Goal: Task Accomplishment & Management: Manage account settings

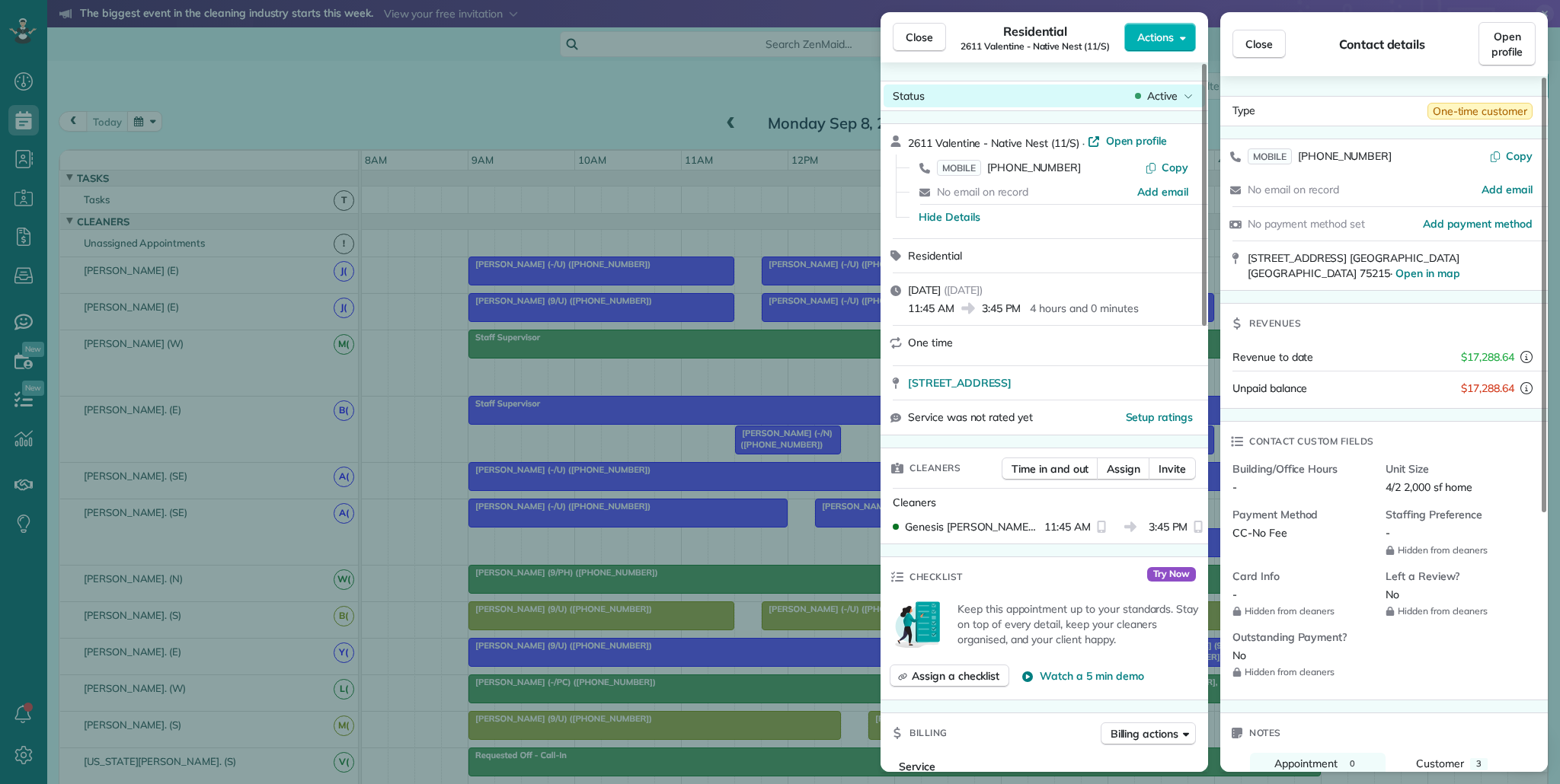
scroll to position [783, 0]
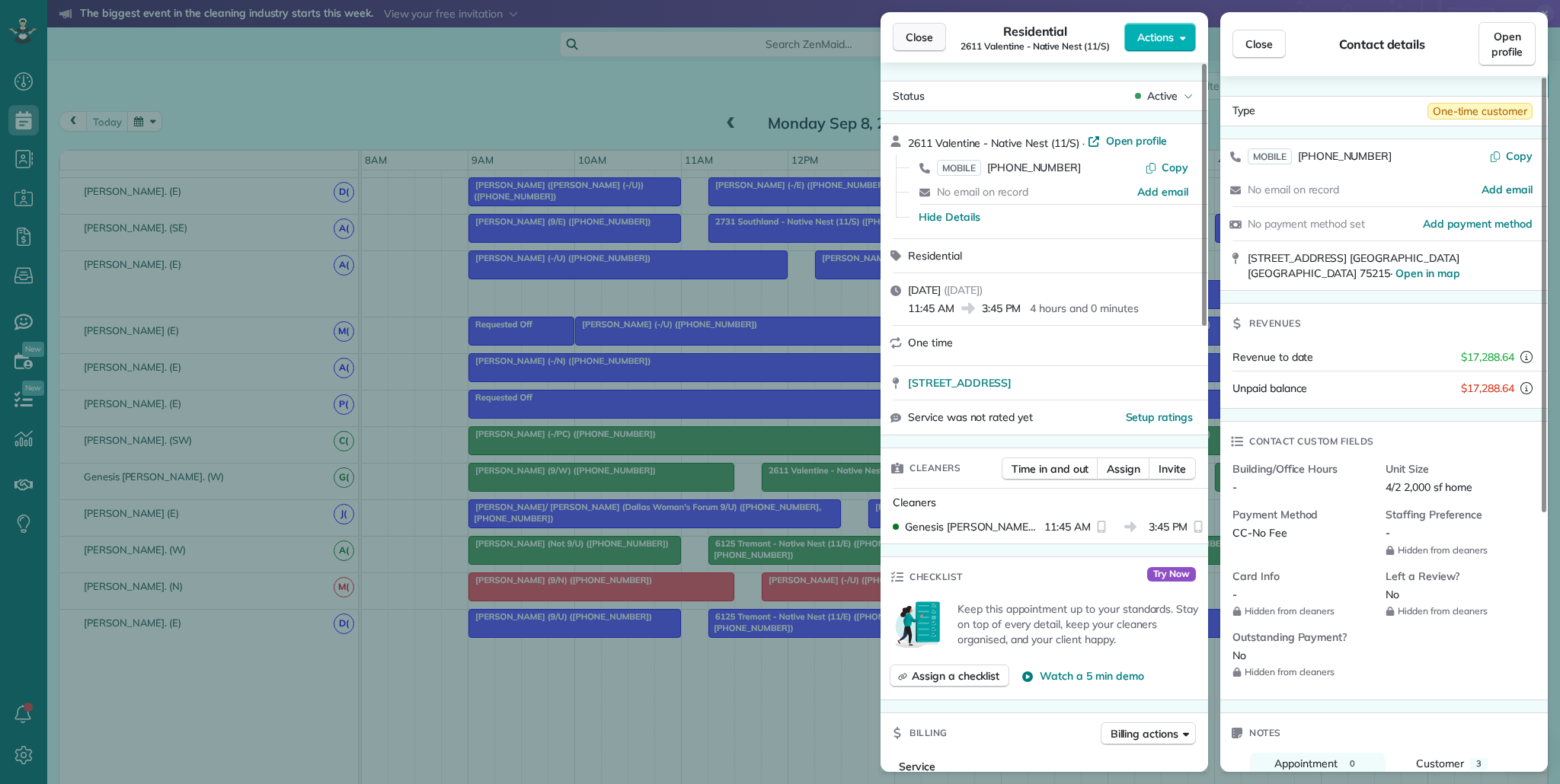
drag, startPoint x: 918, startPoint y: 30, endPoint x: 917, endPoint y: 99, distance: 68.6
click at [918, 30] on span "Close" at bounding box center [918, 37] width 27 height 15
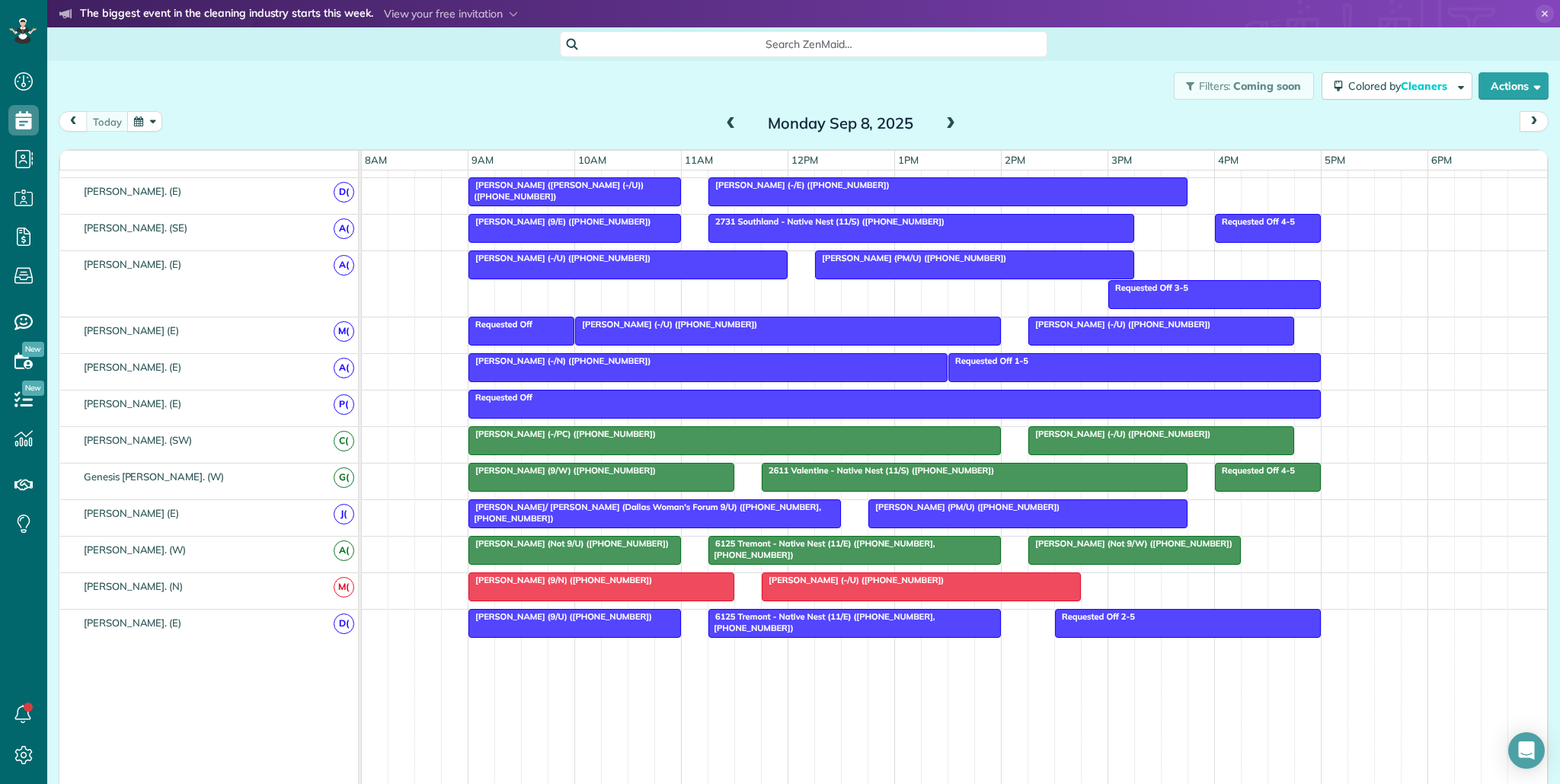
click at [955, 123] on span at bounding box center [950, 124] width 17 height 14
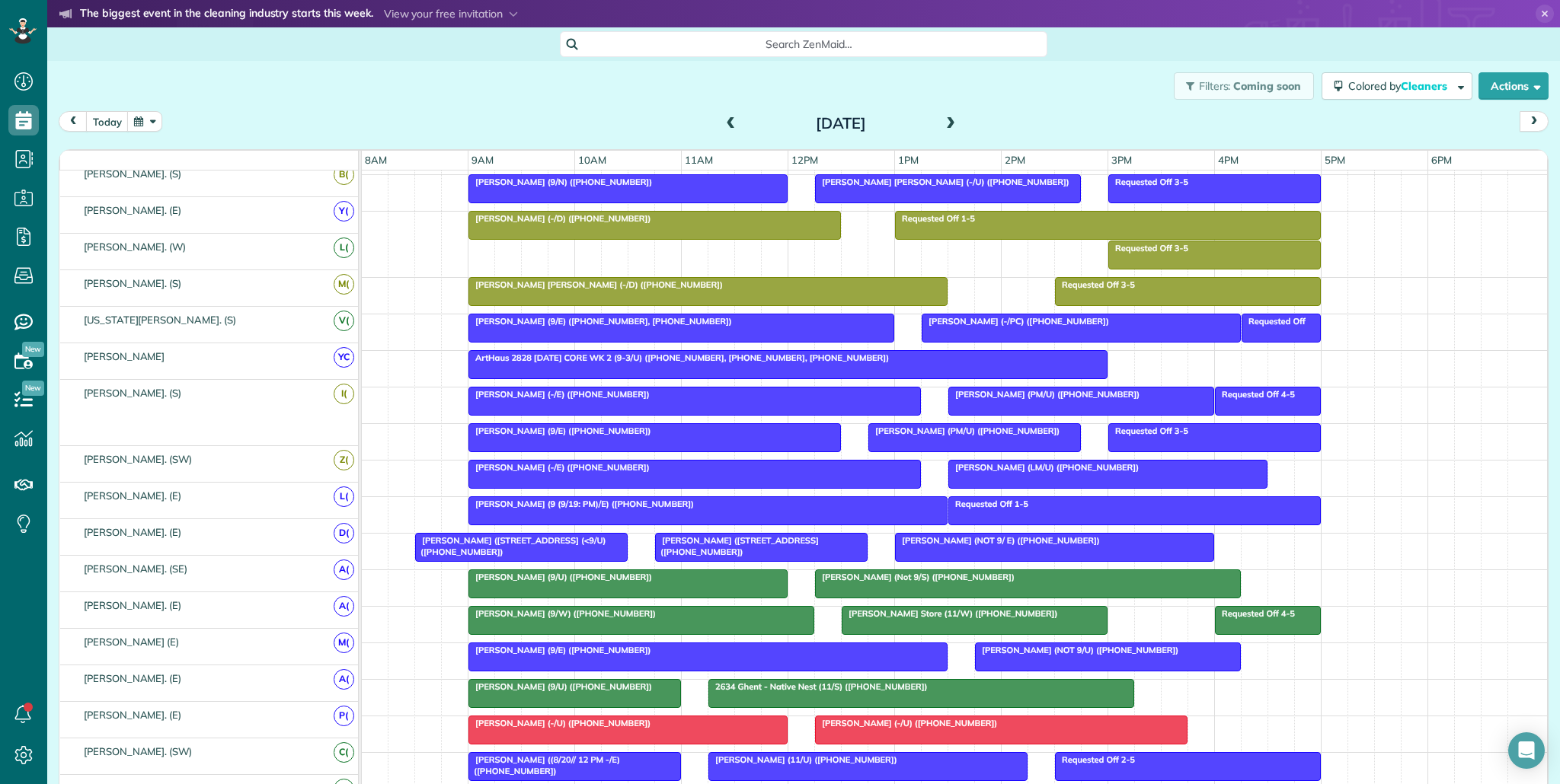
scroll to position [580, 0]
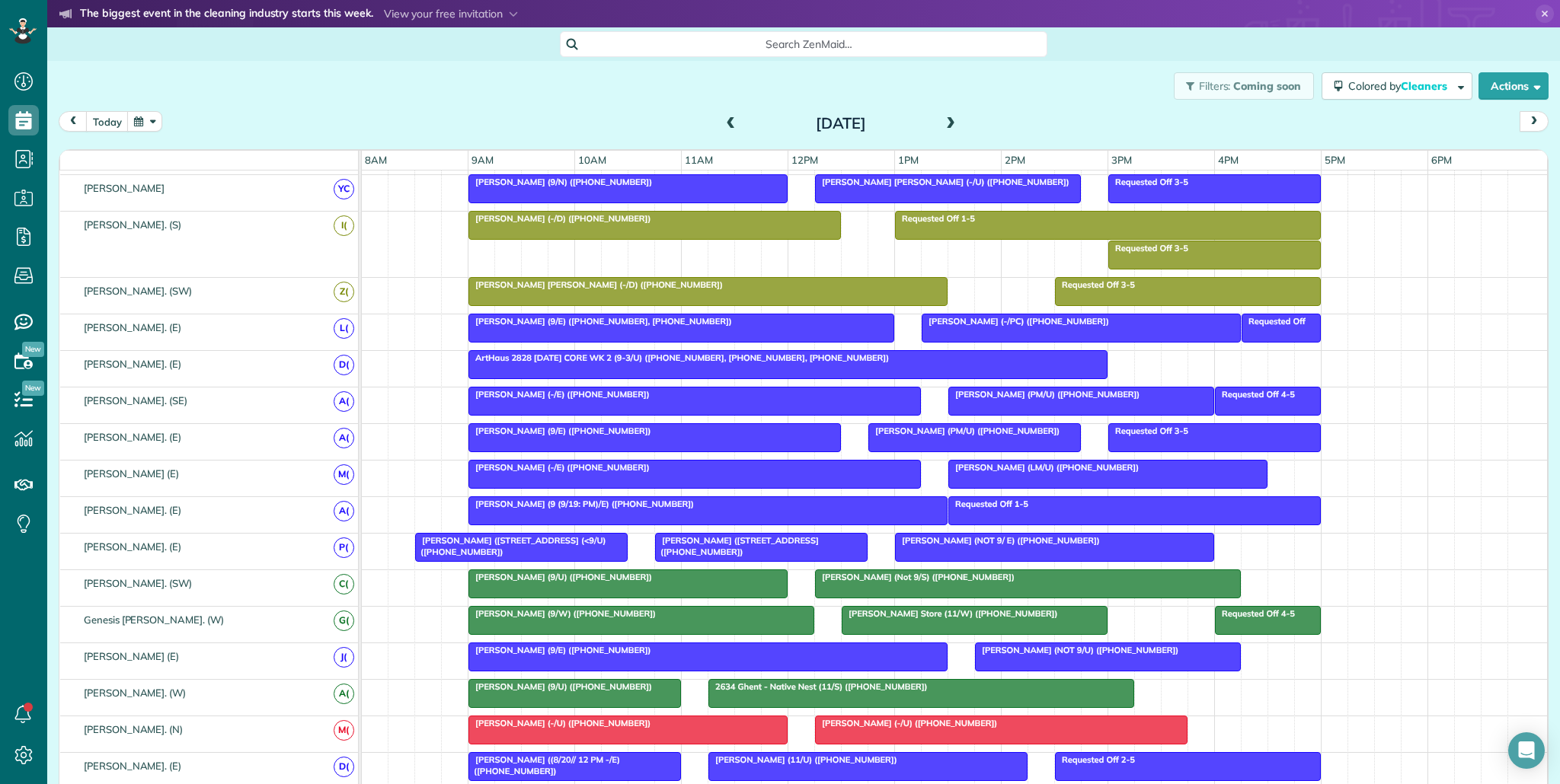
click at [955, 123] on span at bounding box center [950, 124] width 17 height 14
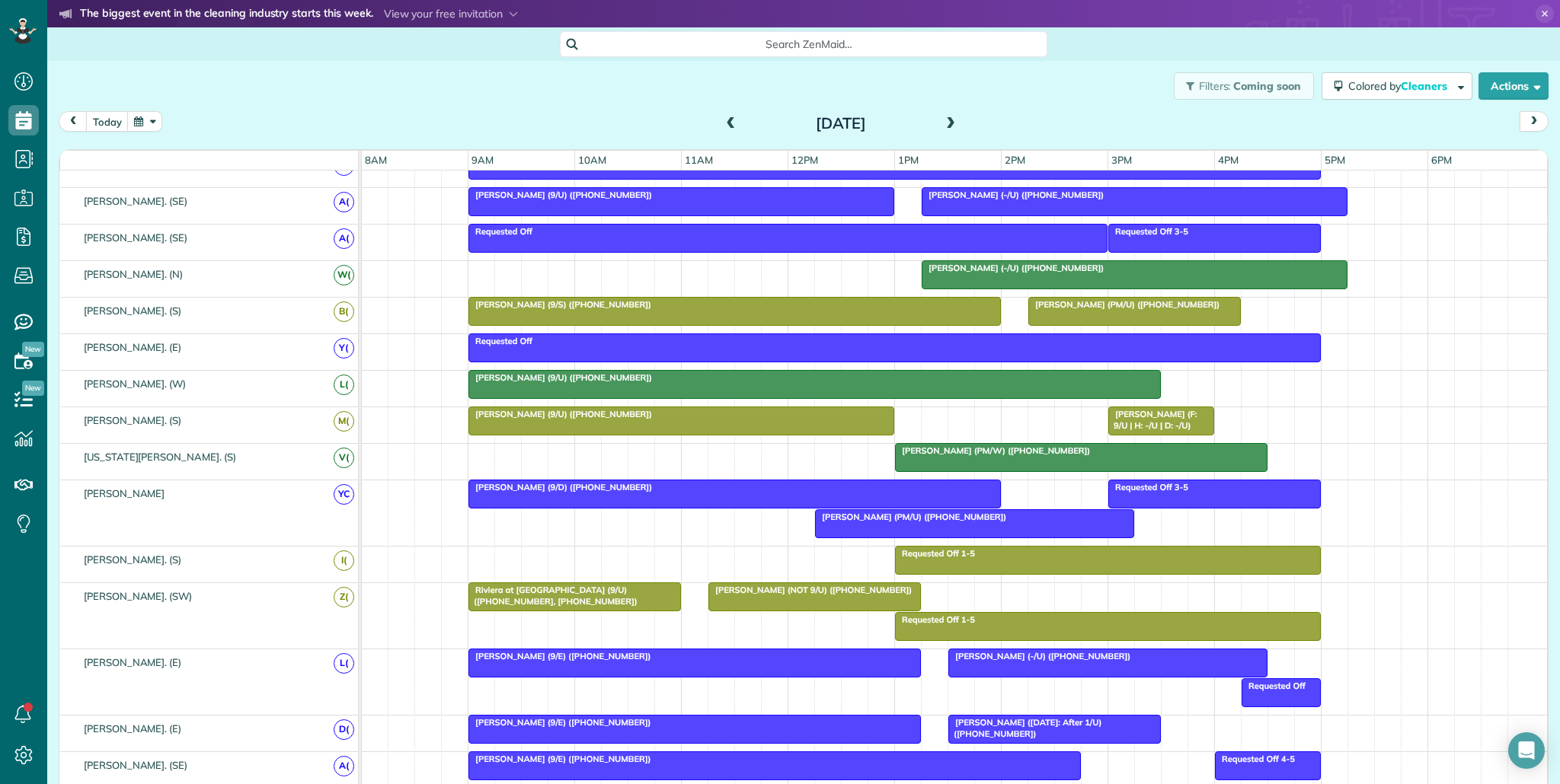
scroll to position [0, 0]
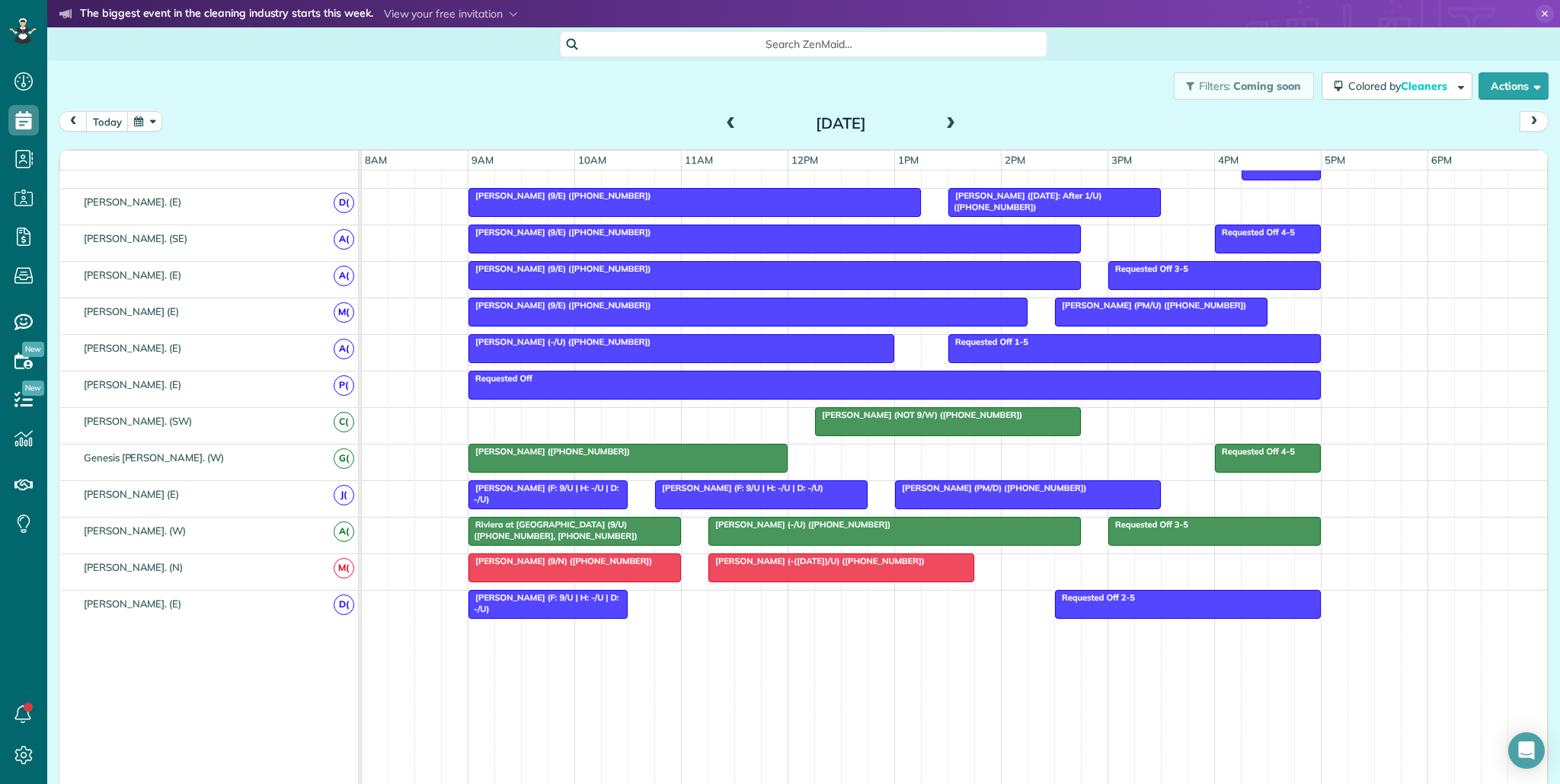
click at [670, 527] on div "Riviera at [GEOGRAPHIC_DATA] (9/U) ([PHONE_NUMBER], [PHONE_NUMBER])" at bounding box center [574, 530] width 203 height 22
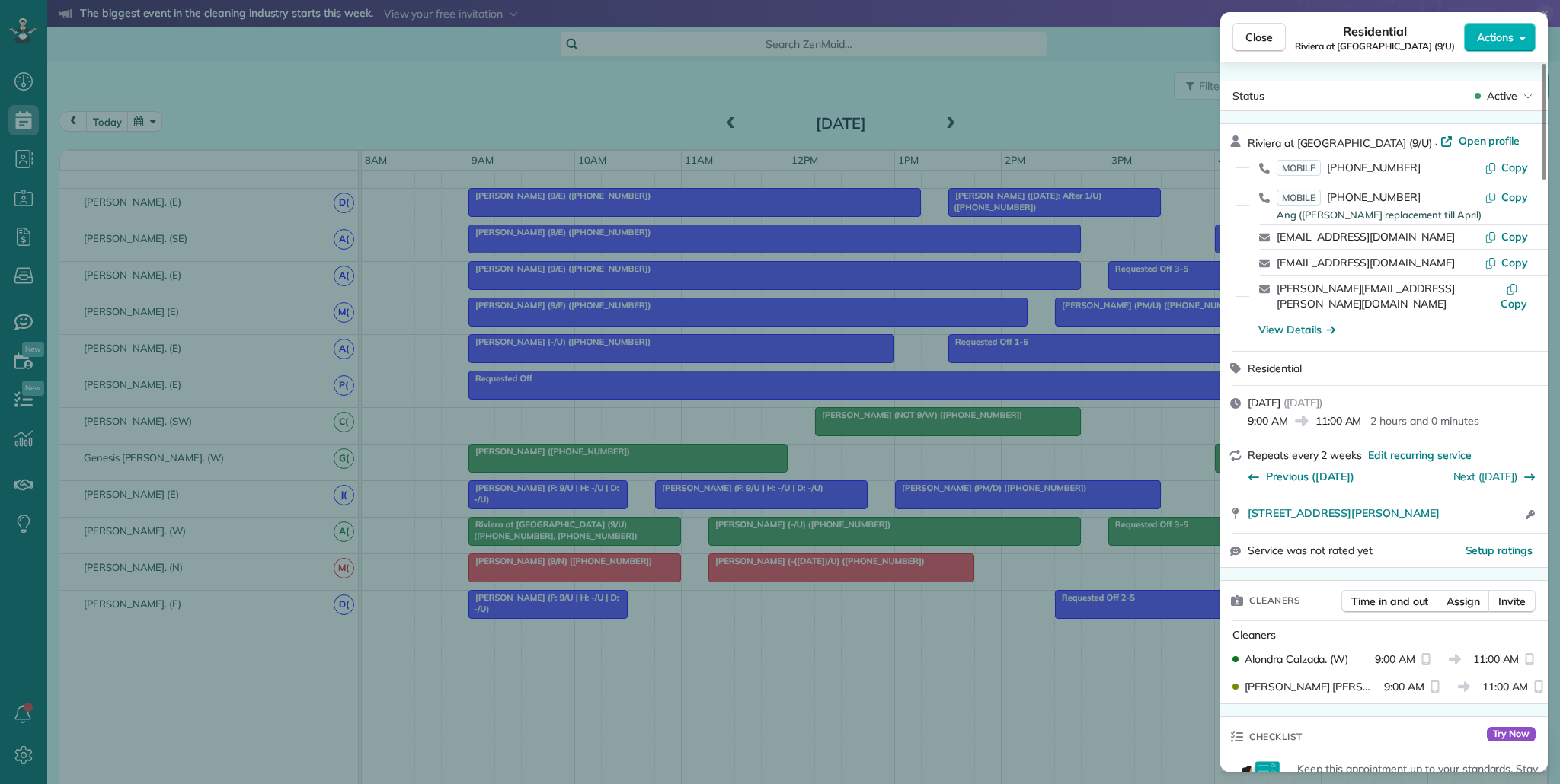
drag, startPoint x: 1266, startPoint y: 43, endPoint x: 1218, endPoint y: 90, distance: 66.2
click at [1266, 44] on span "Close" at bounding box center [1258, 37] width 27 height 15
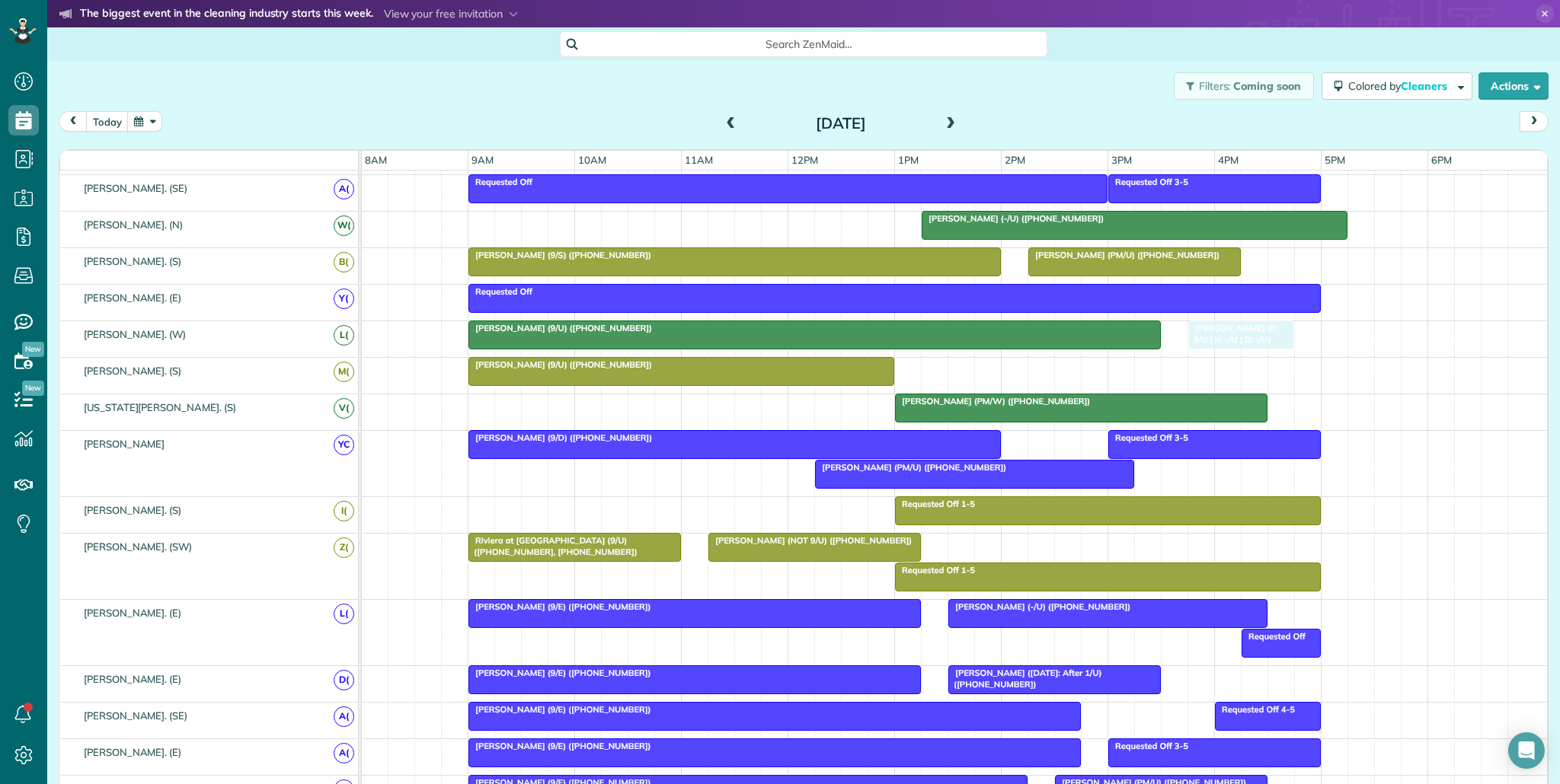
drag, startPoint x: 1164, startPoint y: 372, endPoint x: 1239, endPoint y: 341, distance: 81.3
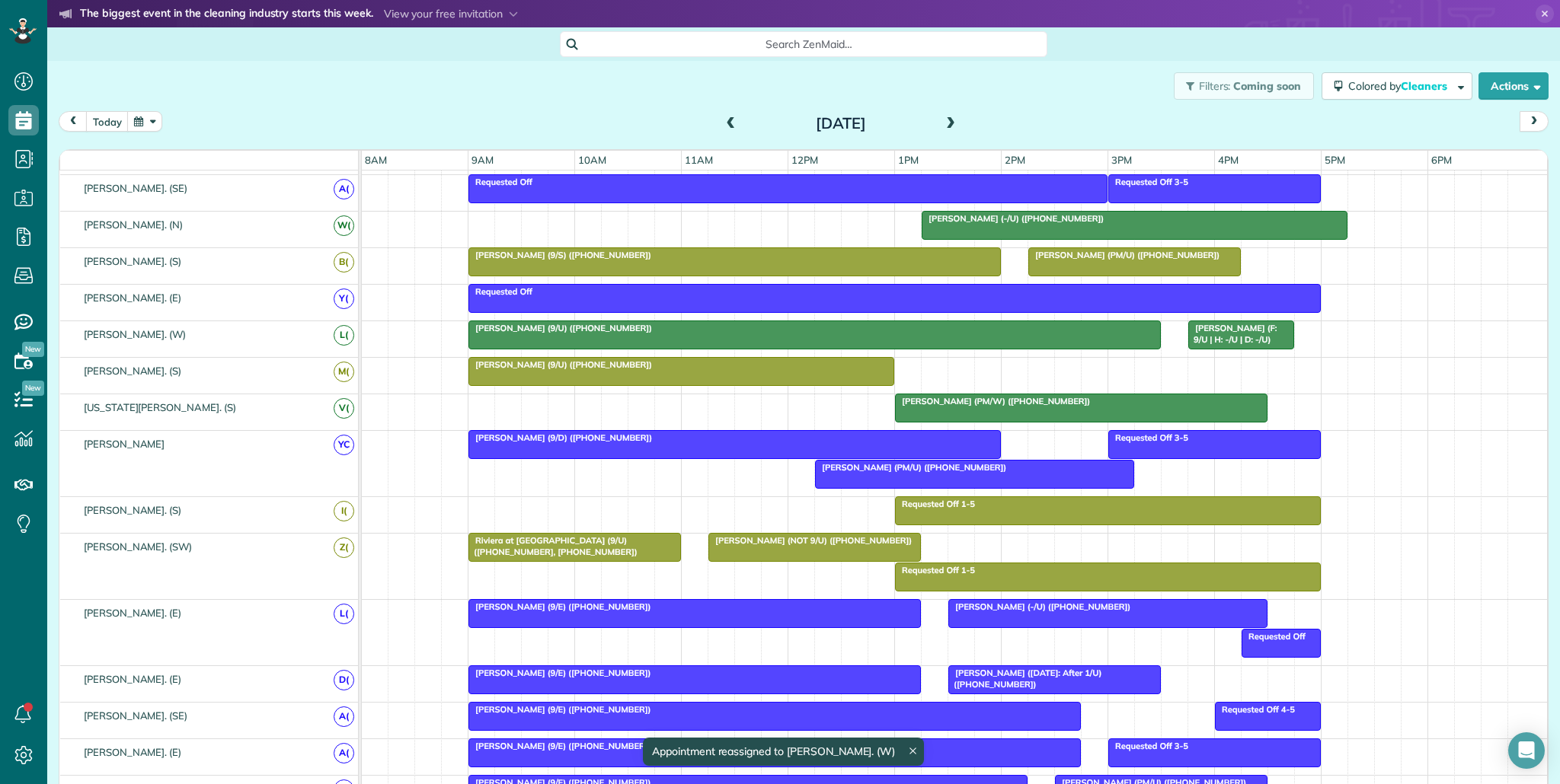
click at [1081, 271] on div at bounding box center [1134, 261] width 211 height 27
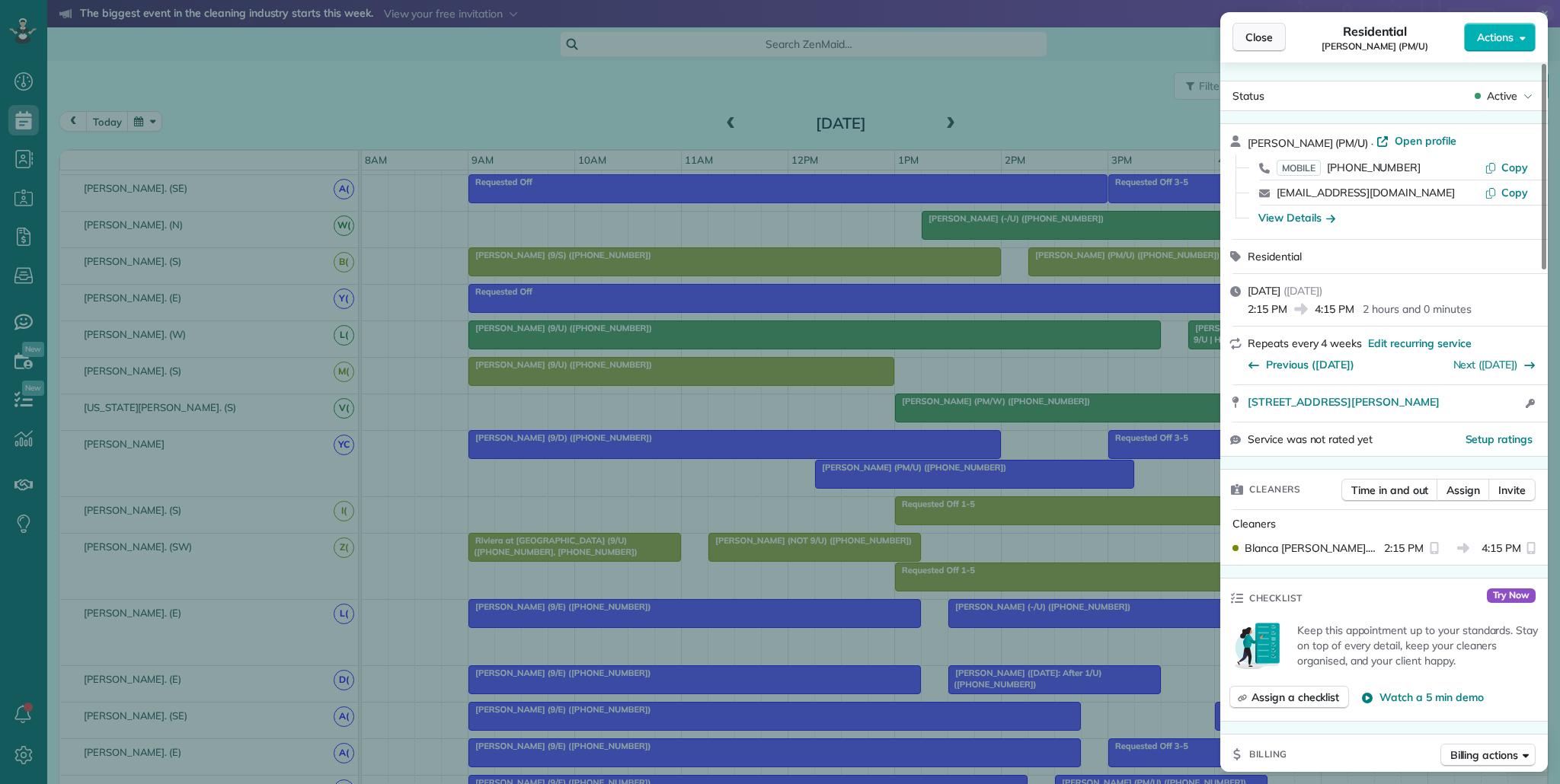
click at [1273, 39] on button "Close" at bounding box center [1258, 37] width 53 height 29
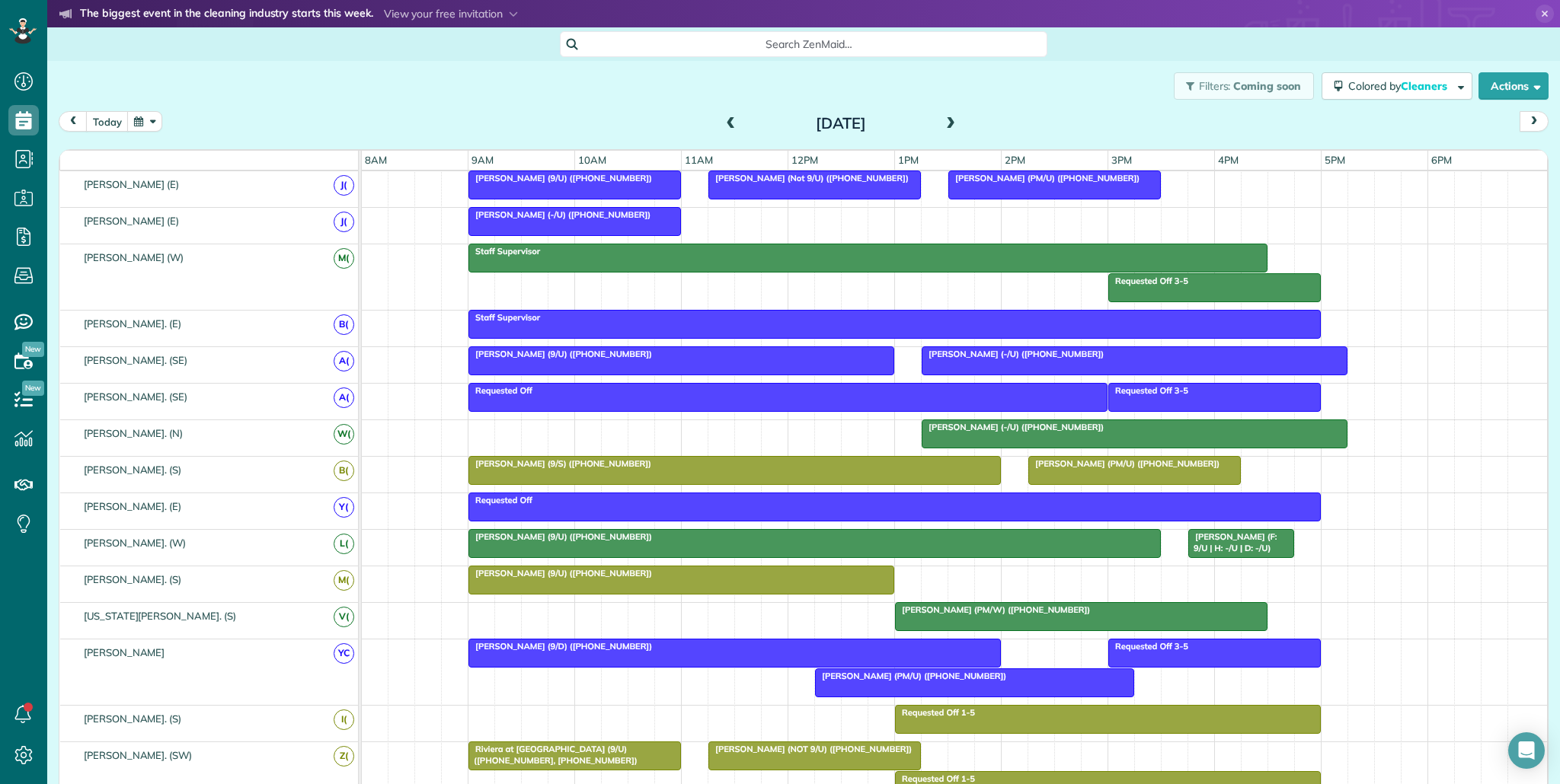
click at [806, 362] on div at bounding box center [681, 360] width 424 height 27
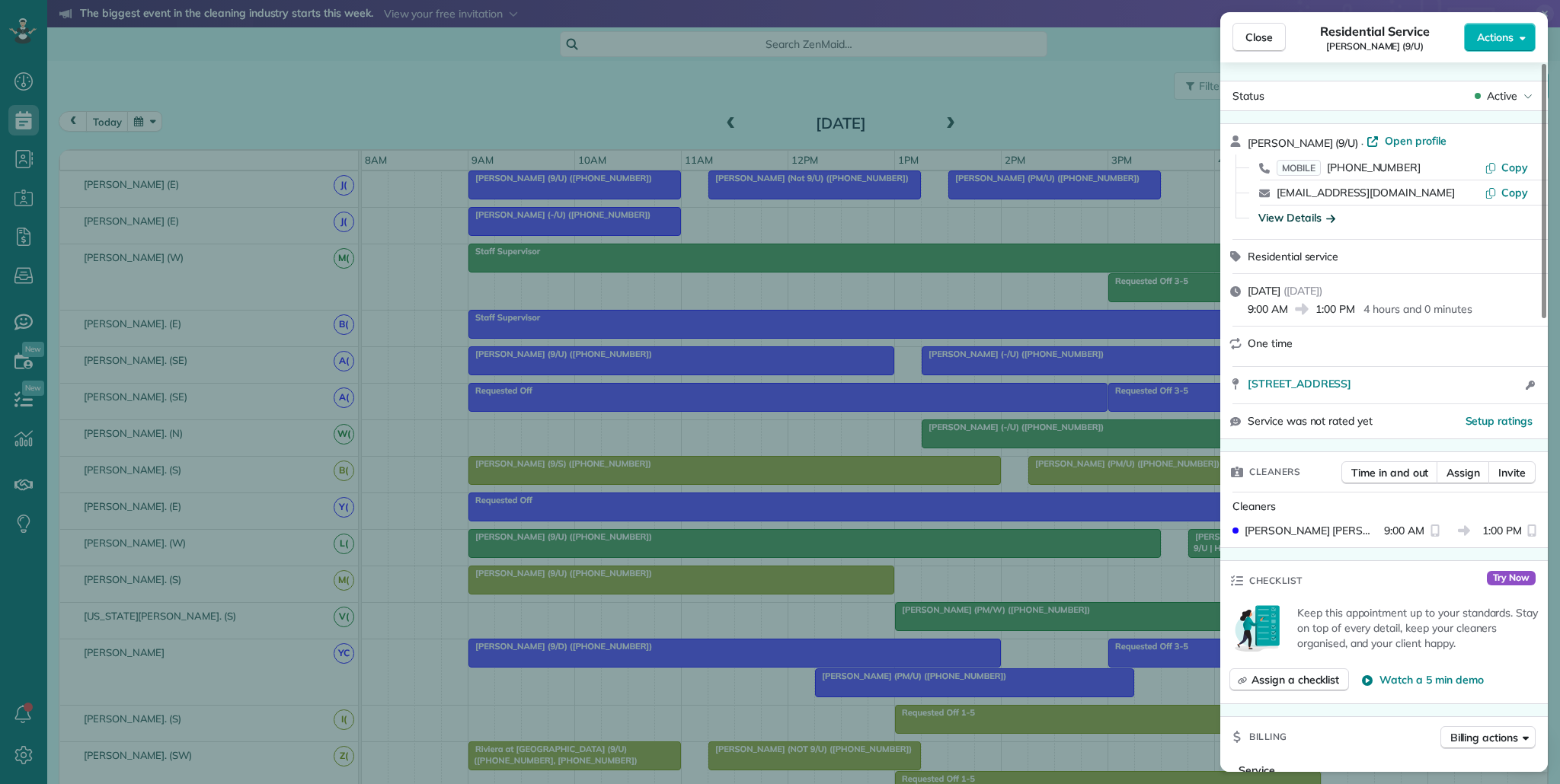
click at [1308, 219] on div "View Details" at bounding box center [1296, 217] width 77 height 15
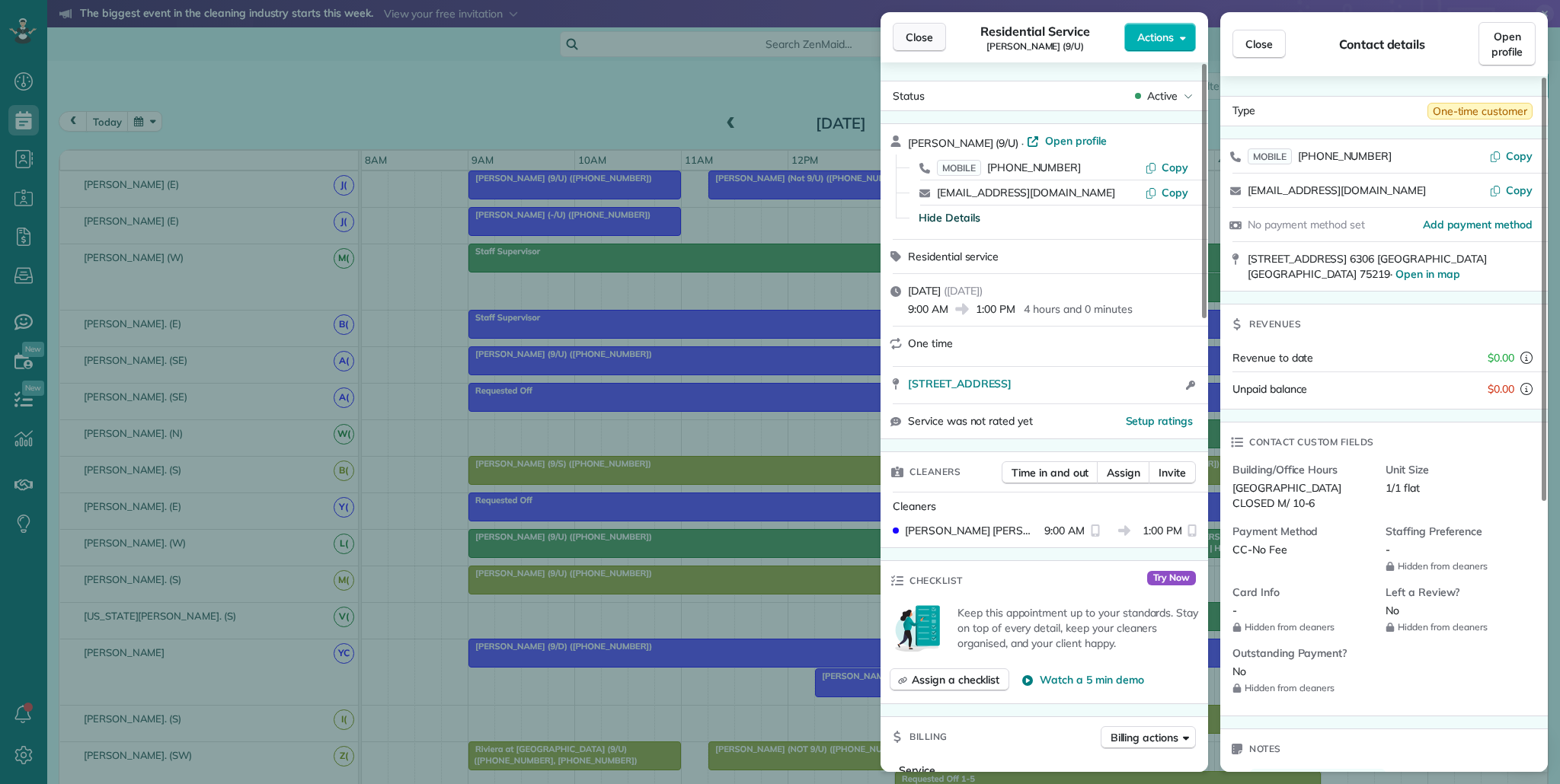
click at [929, 36] on span "Close" at bounding box center [918, 37] width 27 height 15
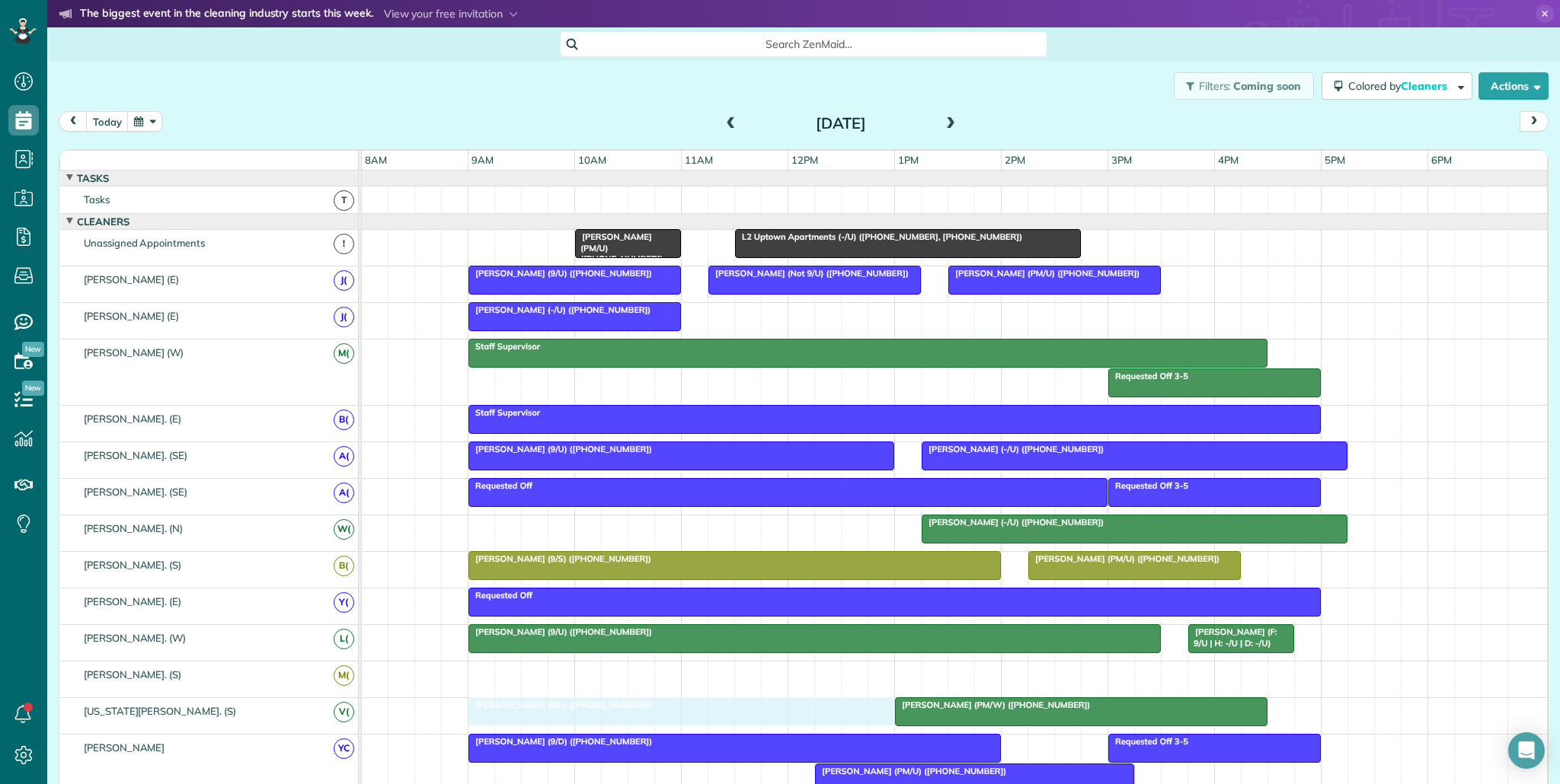
drag, startPoint x: 845, startPoint y: 677, endPoint x: 844, endPoint y: 708, distance: 31.2
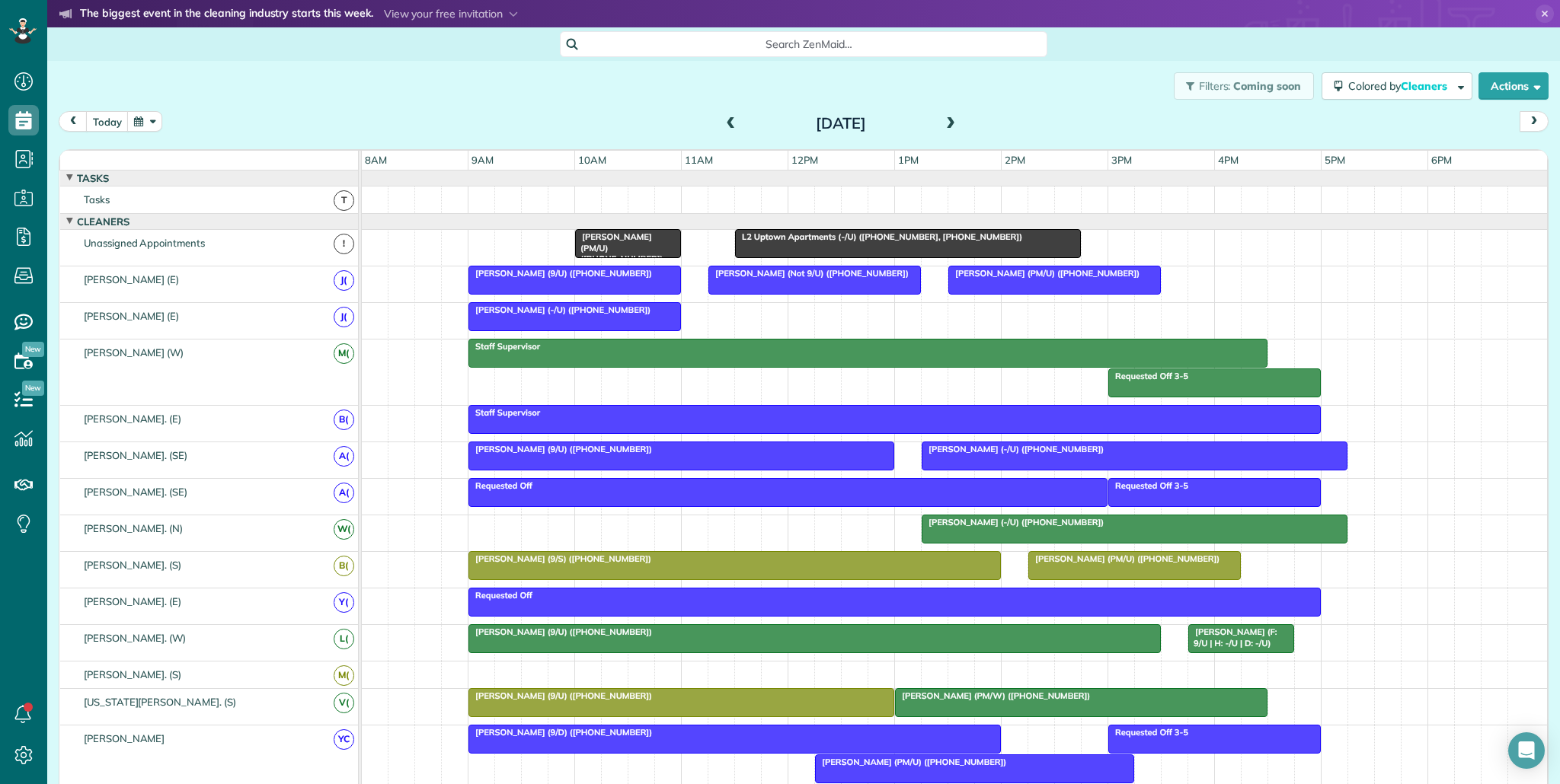
click at [938, 700] on span "[PERSON_NAME] (PM/W) ([PHONE_NUMBER])" at bounding box center [992, 696] width 196 height 11
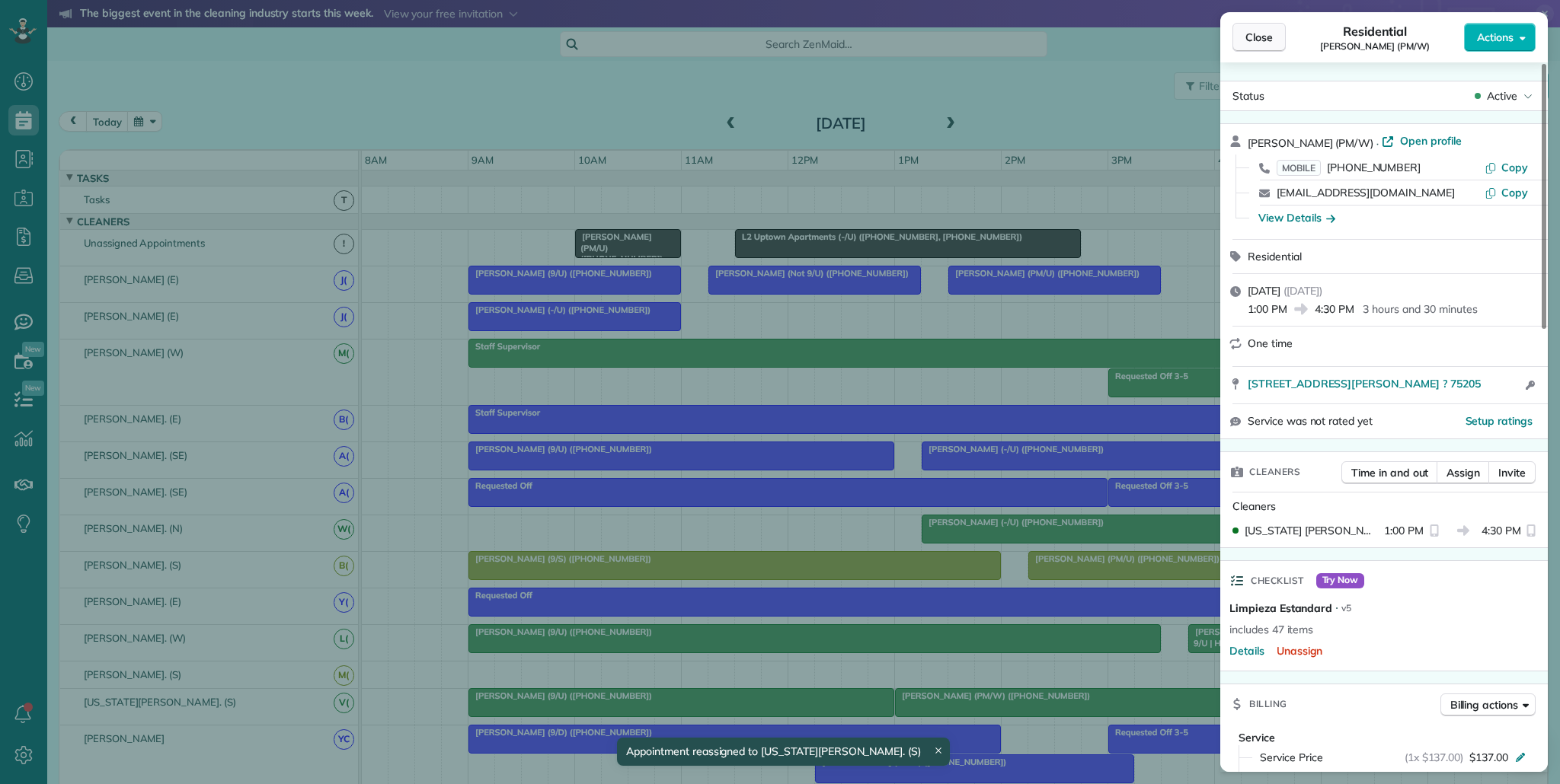
click at [1266, 39] on span "Close" at bounding box center [1258, 37] width 27 height 15
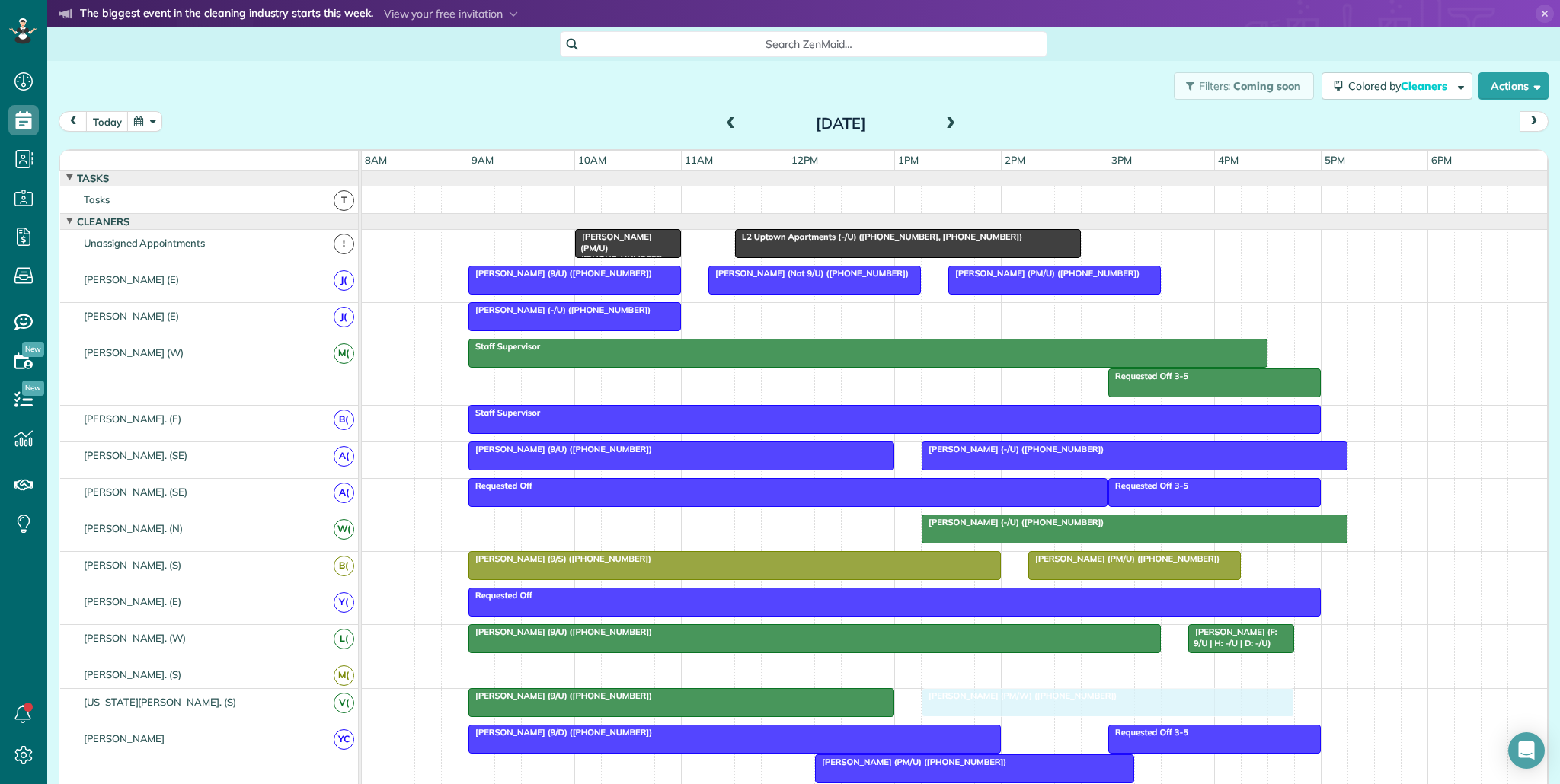
drag, startPoint x: 938, startPoint y: 700, endPoint x: 952, endPoint y: 699, distance: 13.7
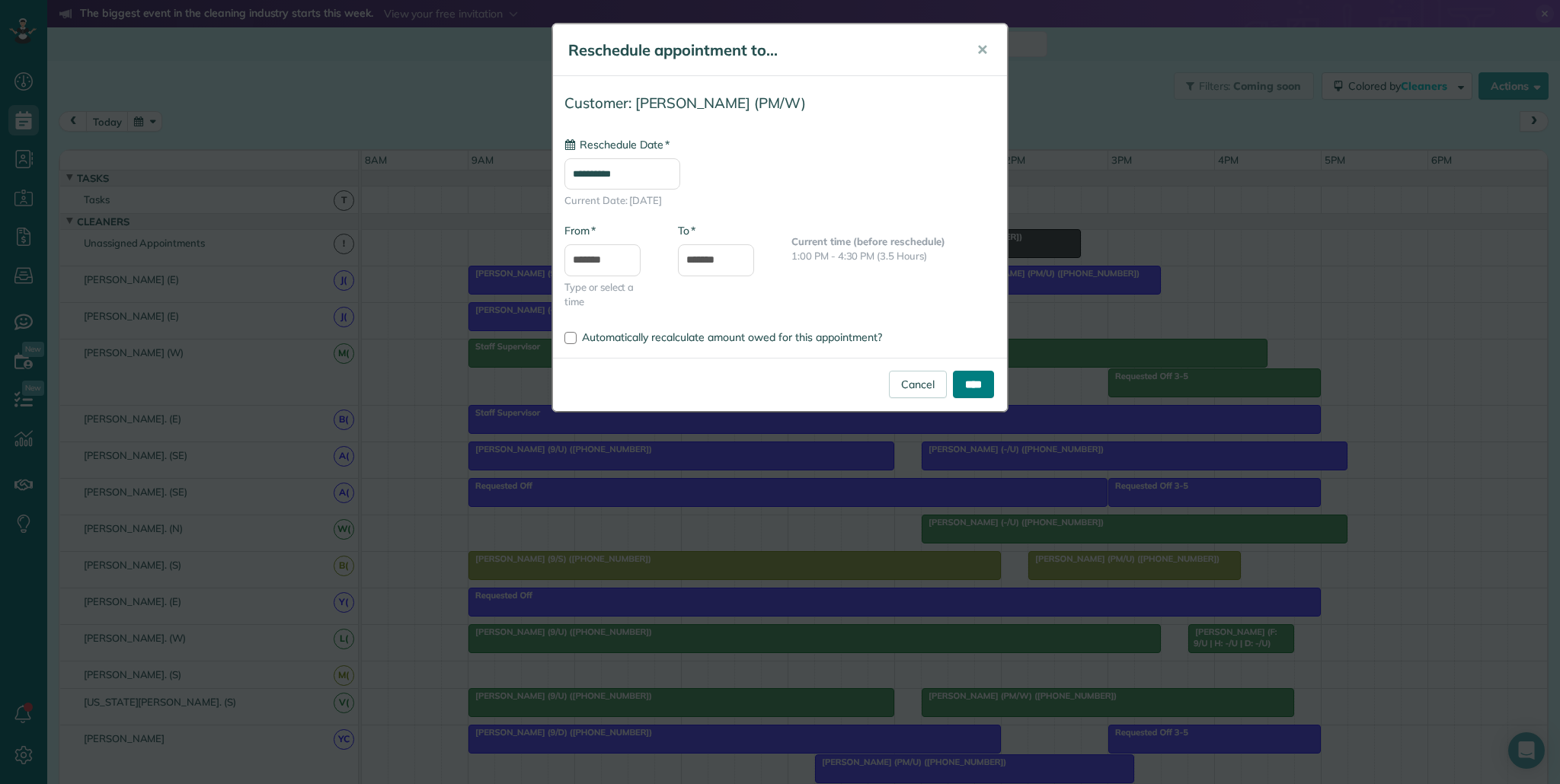
type input "**********"
click at [974, 379] on input "****" at bounding box center [973, 384] width 41 height 27
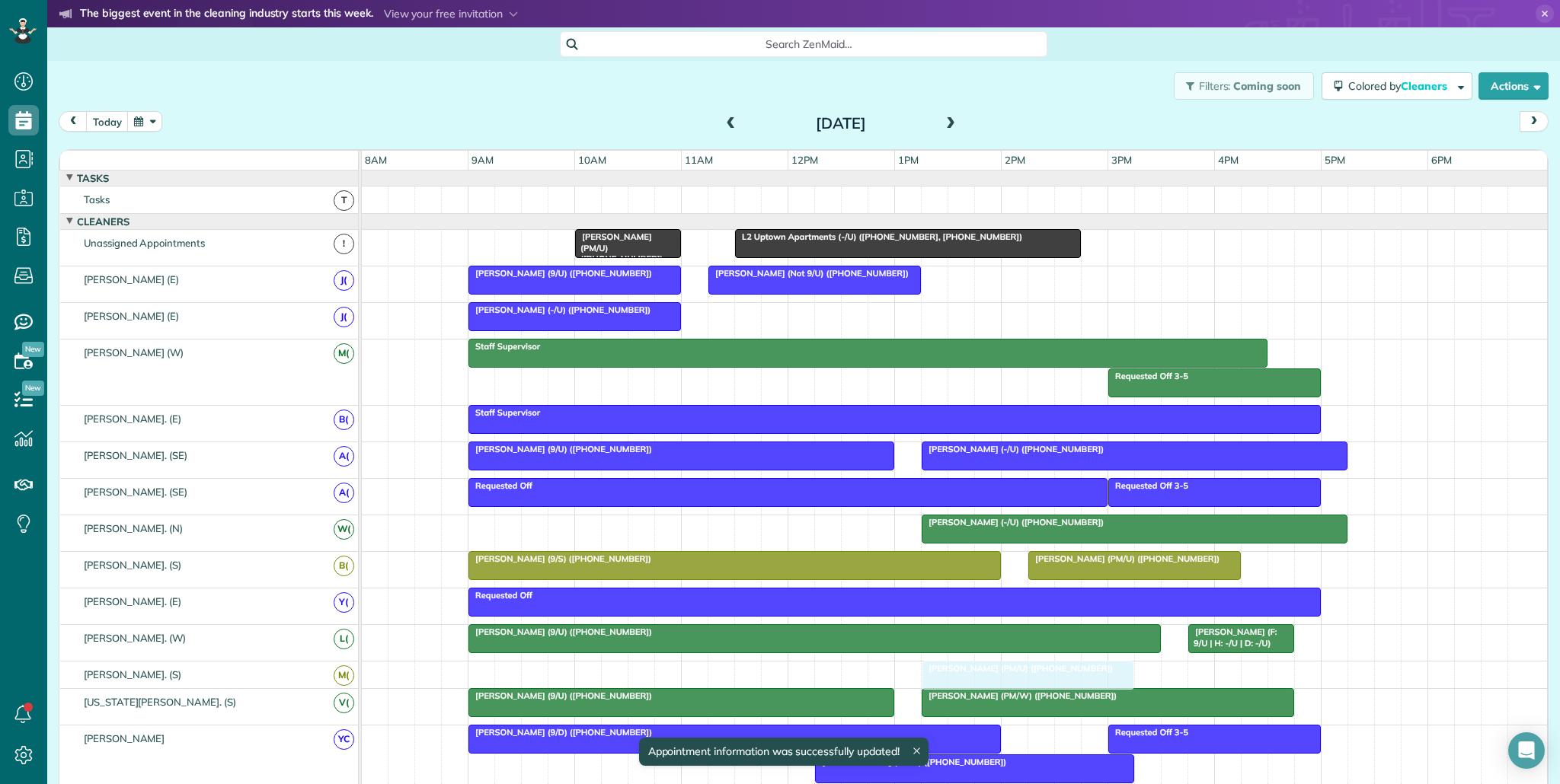
drag, startPoint x: 1004, startPoint y: 279, endPoint x: 981, endPoint y: 664, distance: 386.0
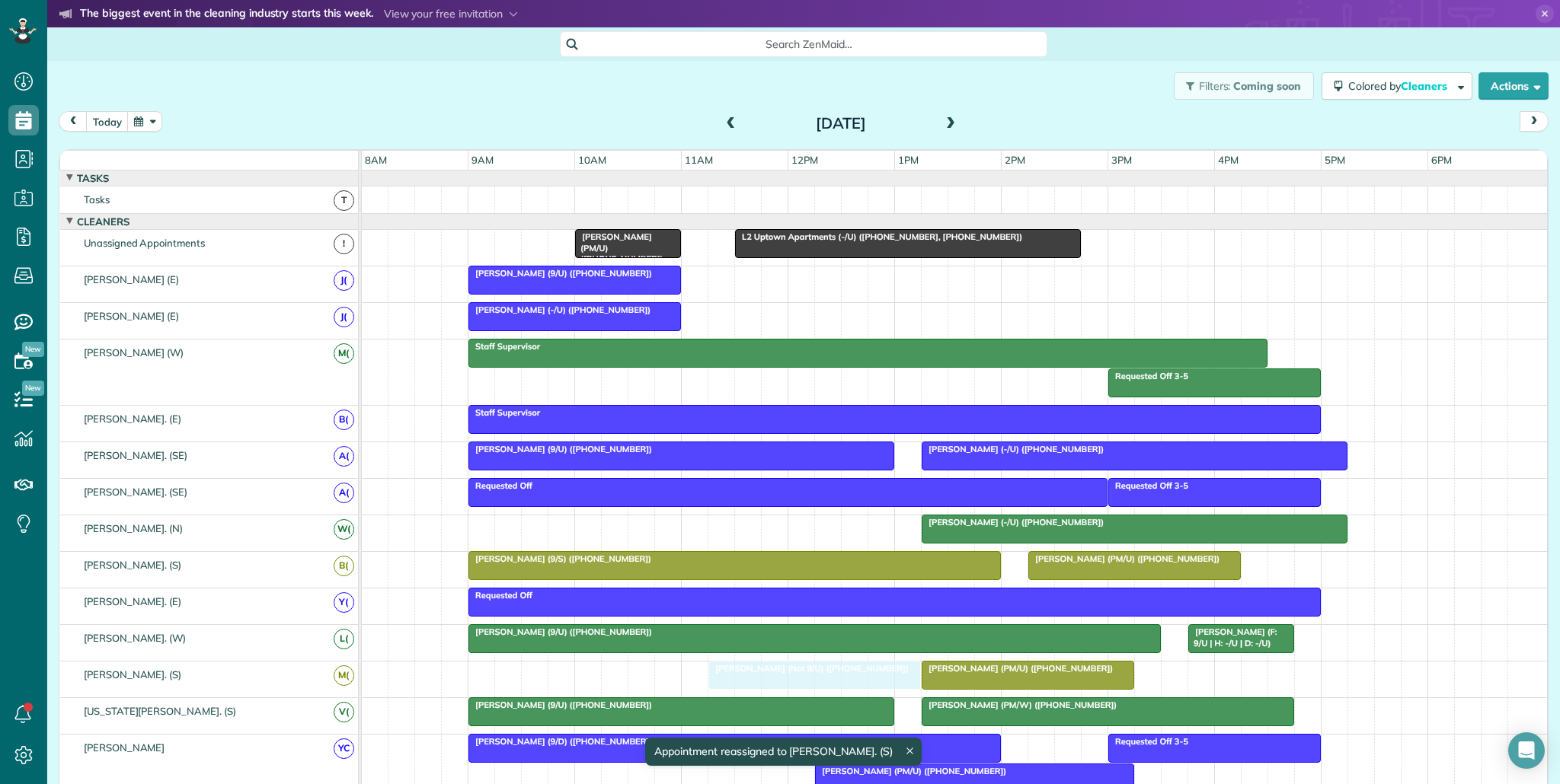
drag, startPoint x: 819, startPoint y: 283, endPoint x: 813, endPoint y: 676, distance: 393.0
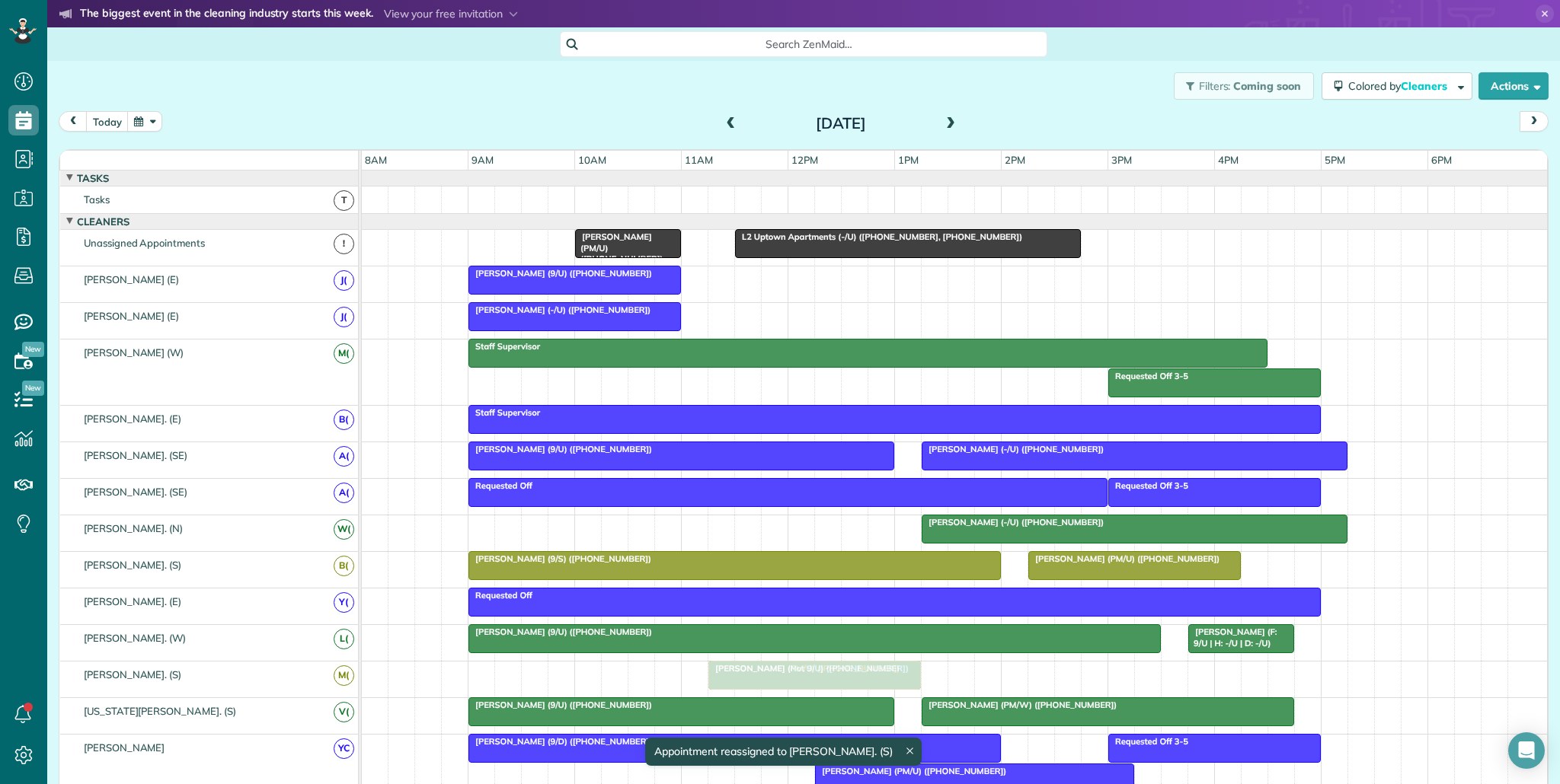
drag, startPoint x: 992, startPoint y: 676, endPoint x: 768, endPoint y: 683, distance: 224.8
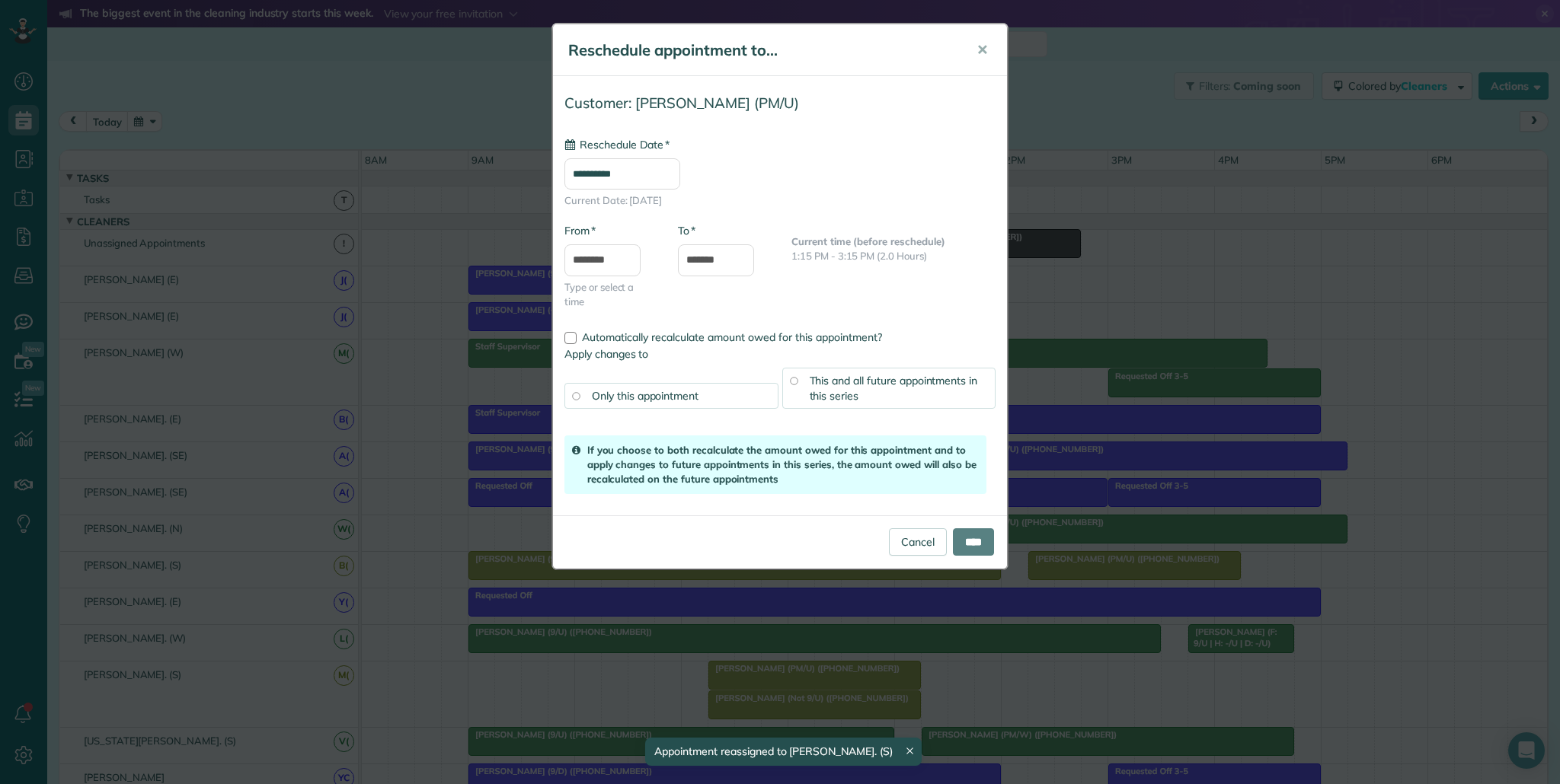
type input "**********"
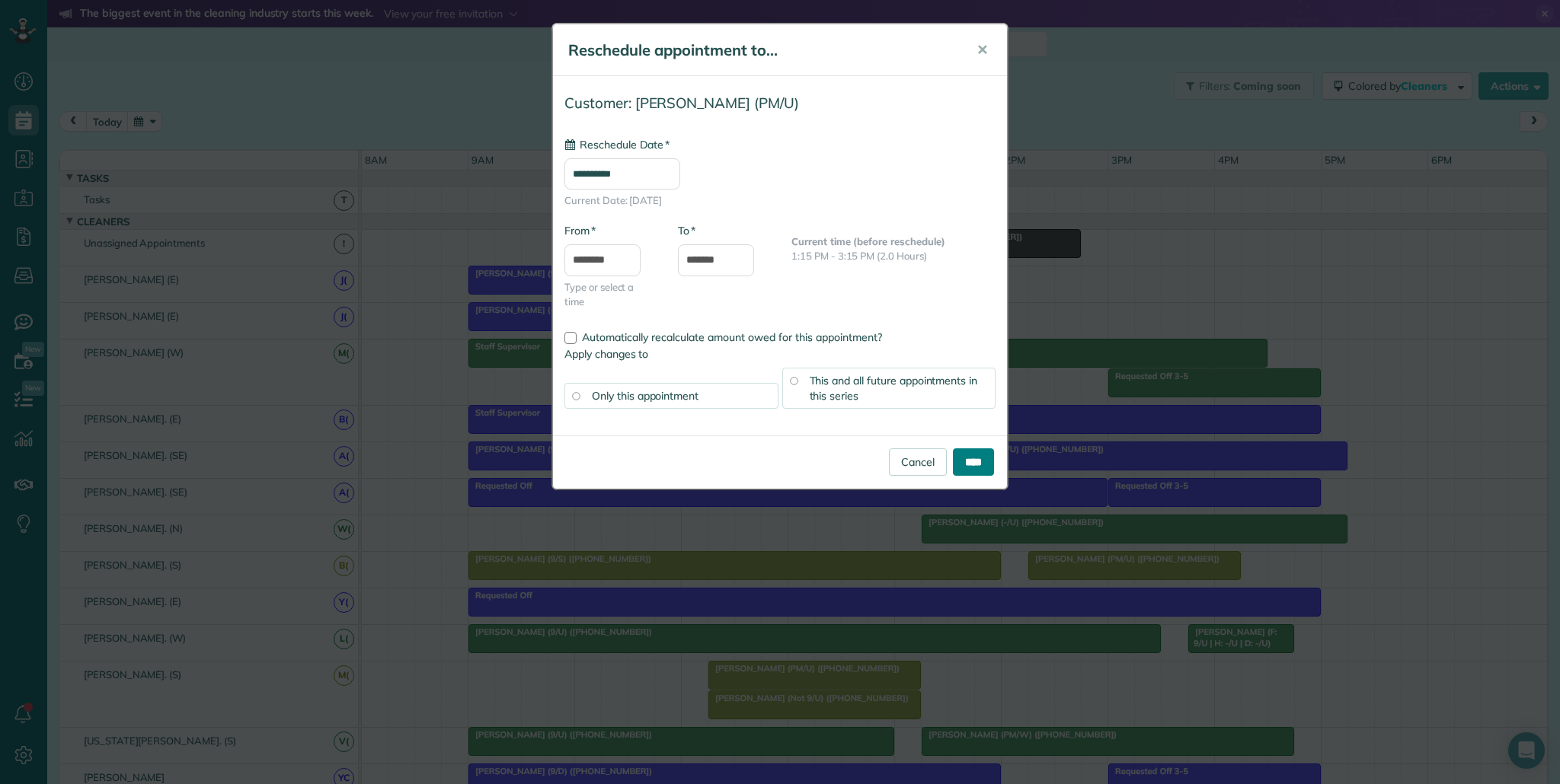
click at [962, 470] on input "****" at bounding box center [973, 462] width 41 height 27
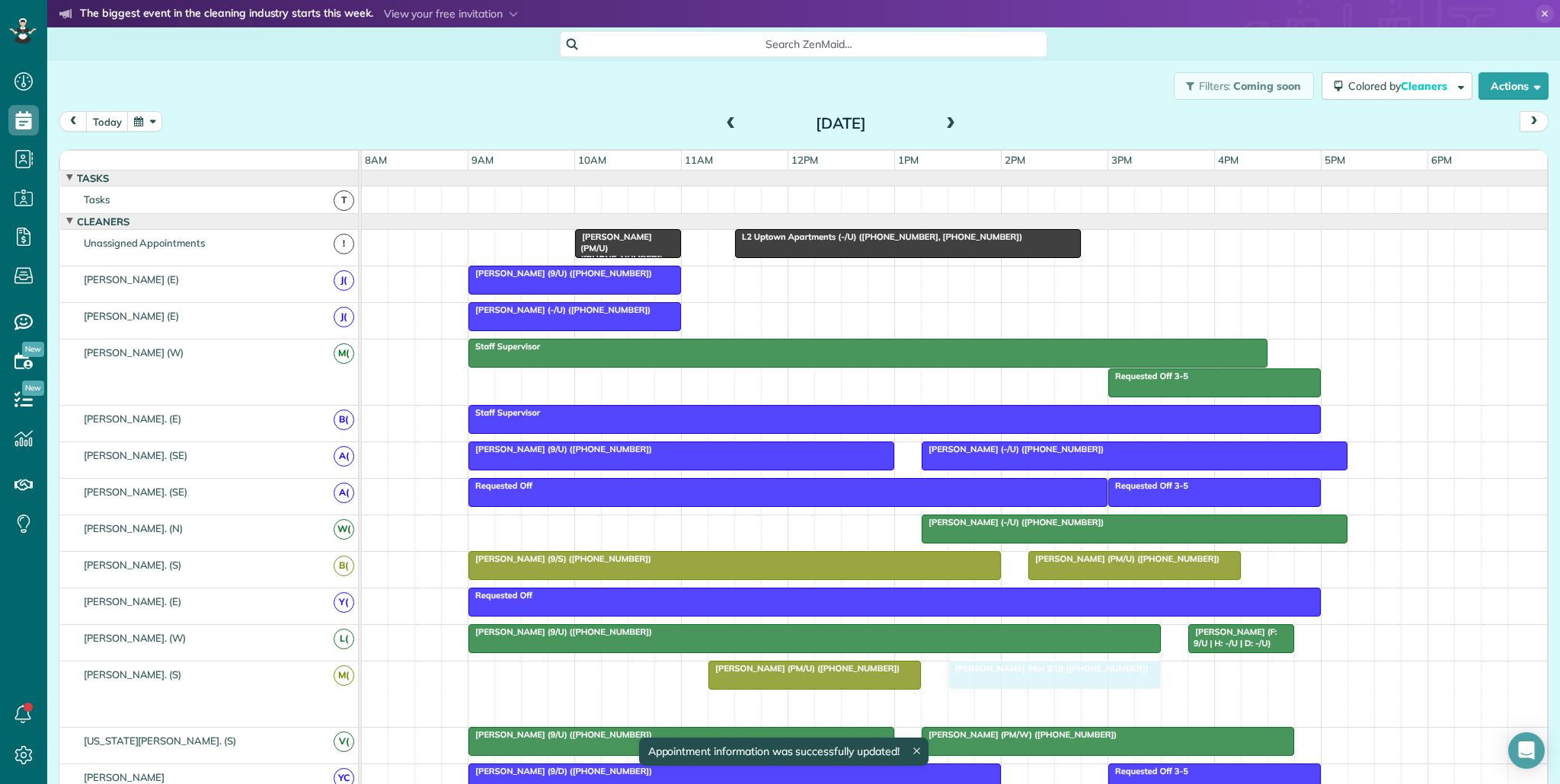
drag, startPoint x: 803, startPoint y: 712, endPoint x: 1052, endPoint y: 714, distance: 249.8
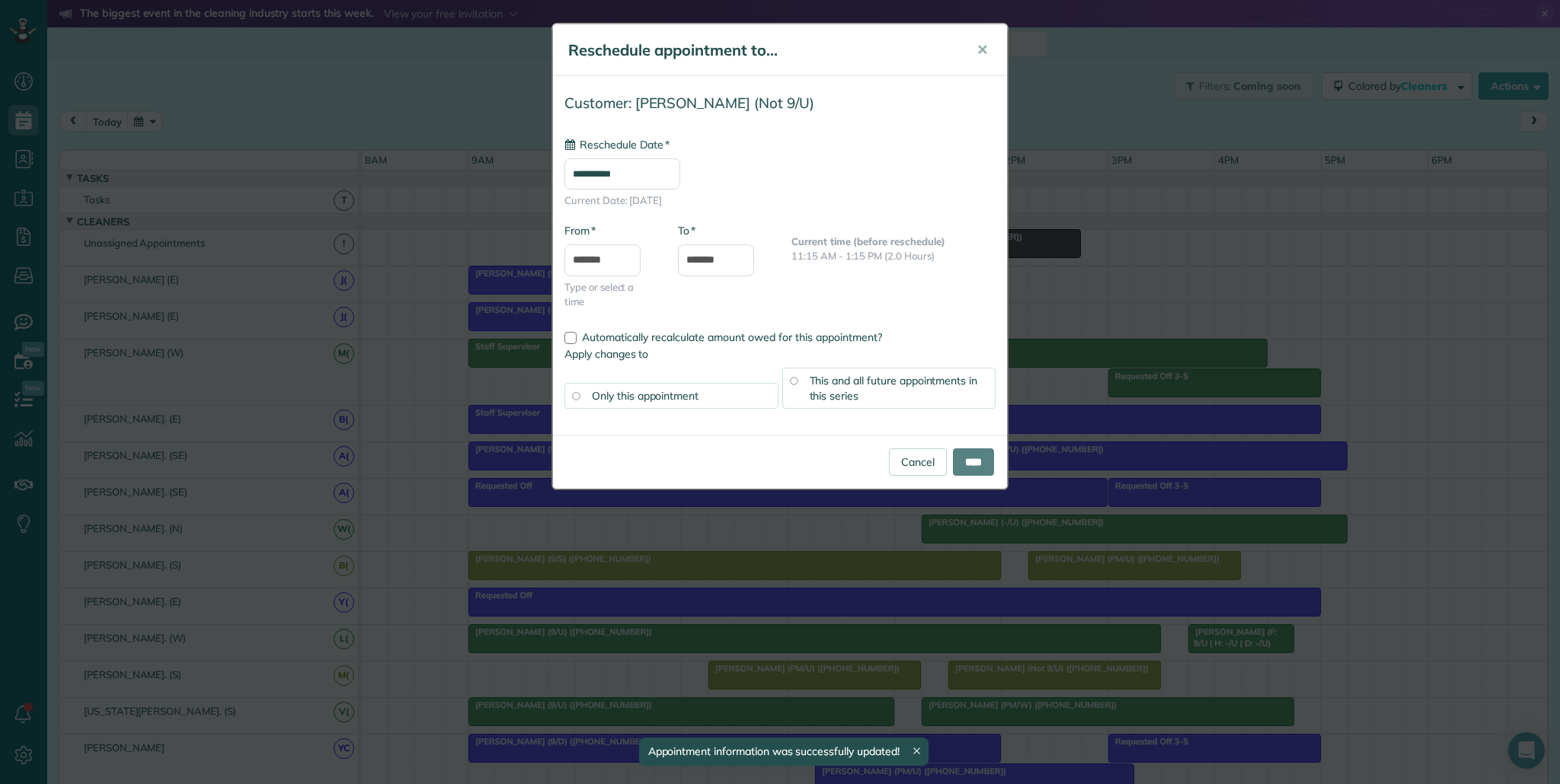
type input "**********"
click at [971, 465] on input "****" at bounding box center [973, 462] width 41 height 27
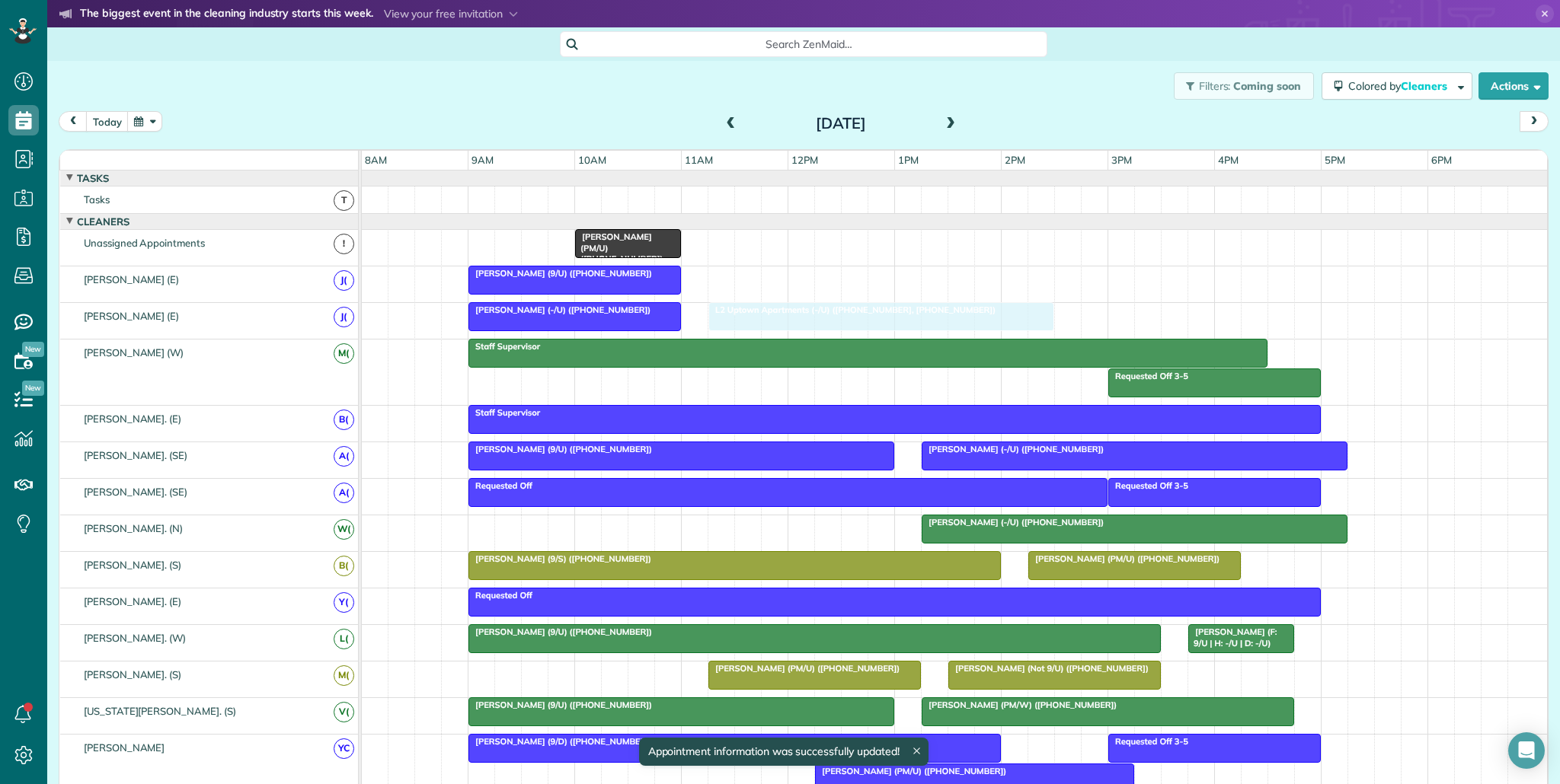
drag, startPoint x: 883, startPoint y: 241, endPoint x: 851, endPoint y: 315, distance: 80.5
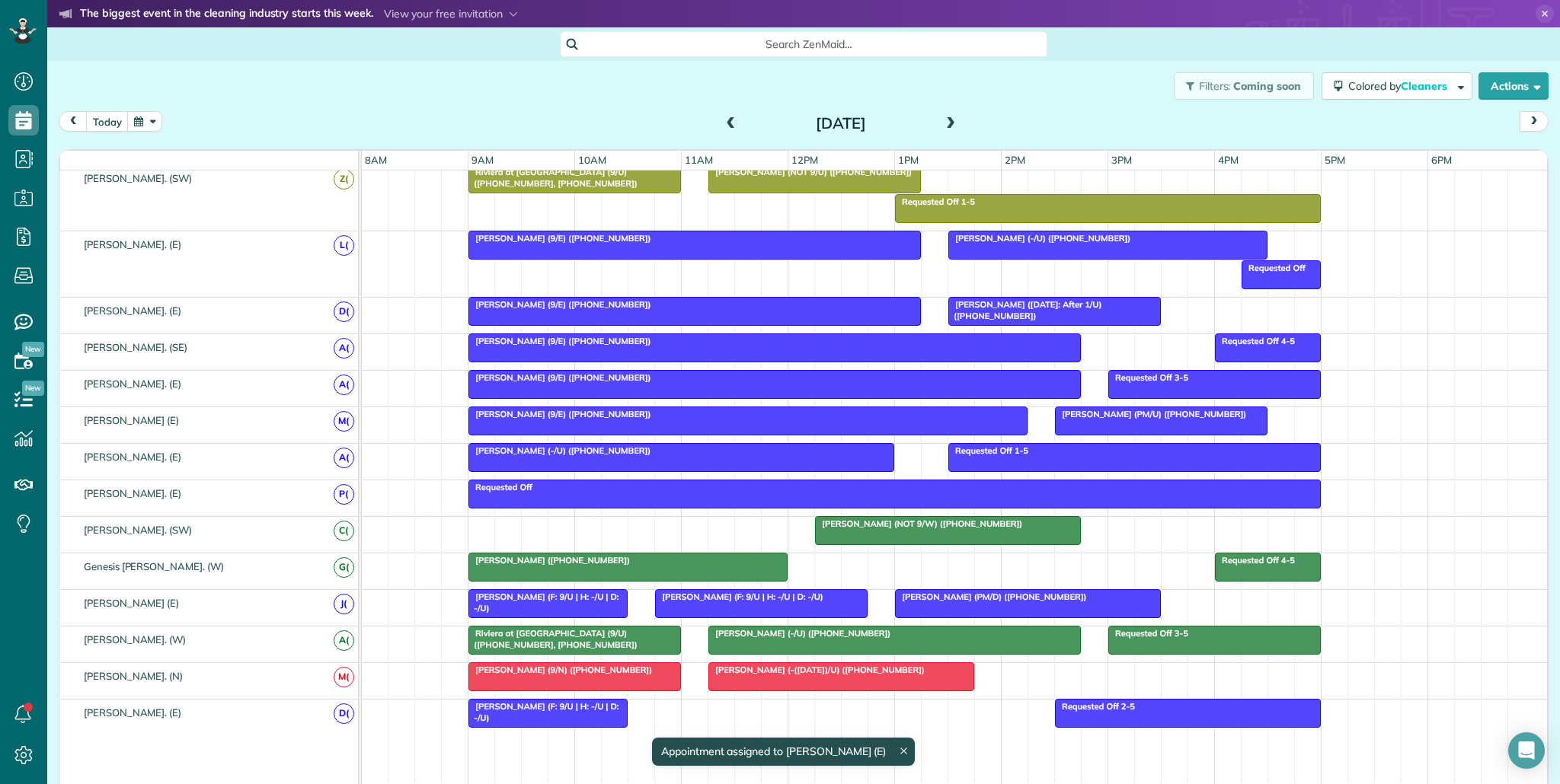
scroll to position [706, 0]
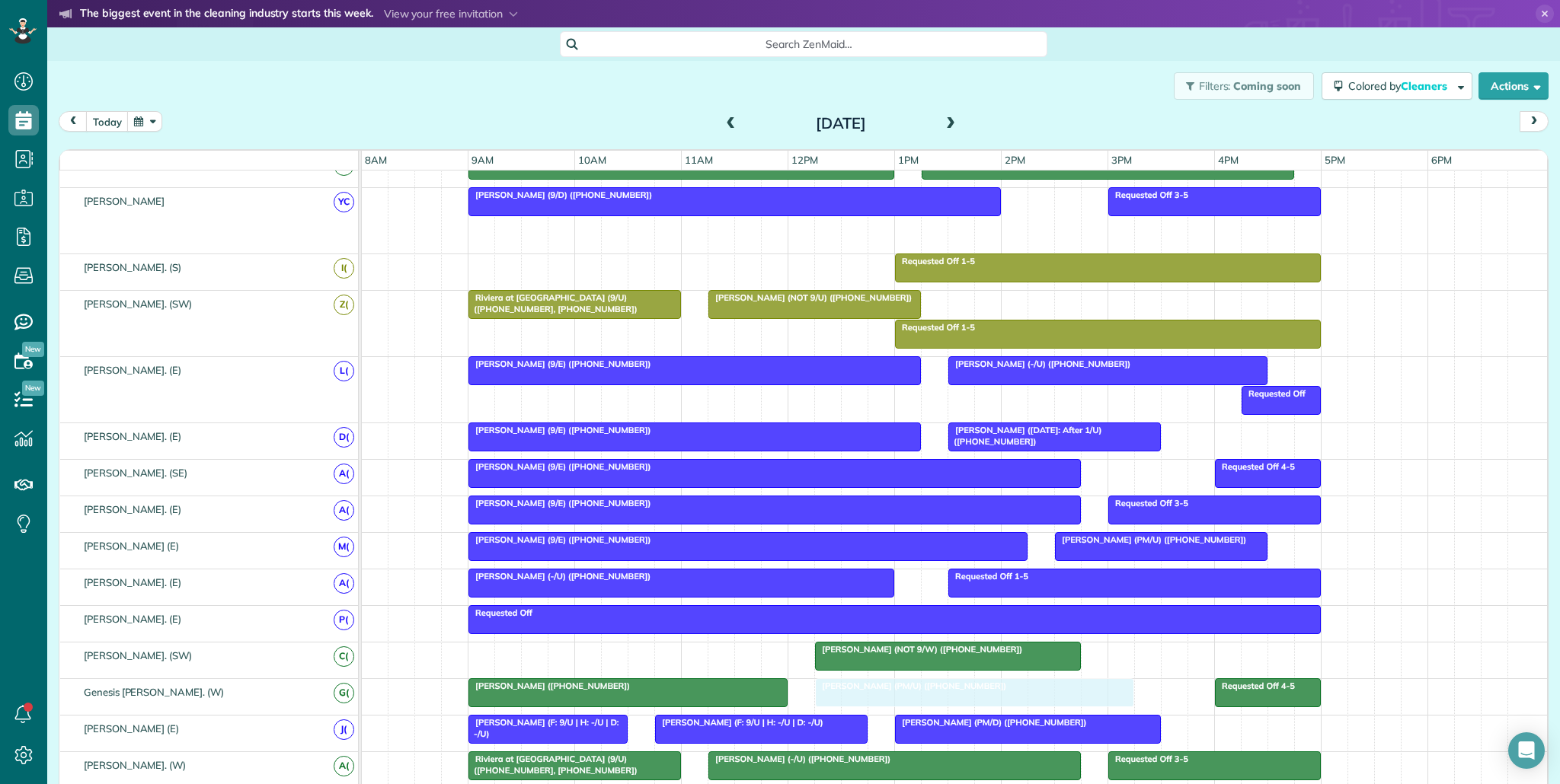
drag, startPoint x: 1003, startPoint y: 228, endPoint x: 1004, endPoint y: 690, distance: 461.5
